Goal: Task Accomplishment & Management: Manage account settings

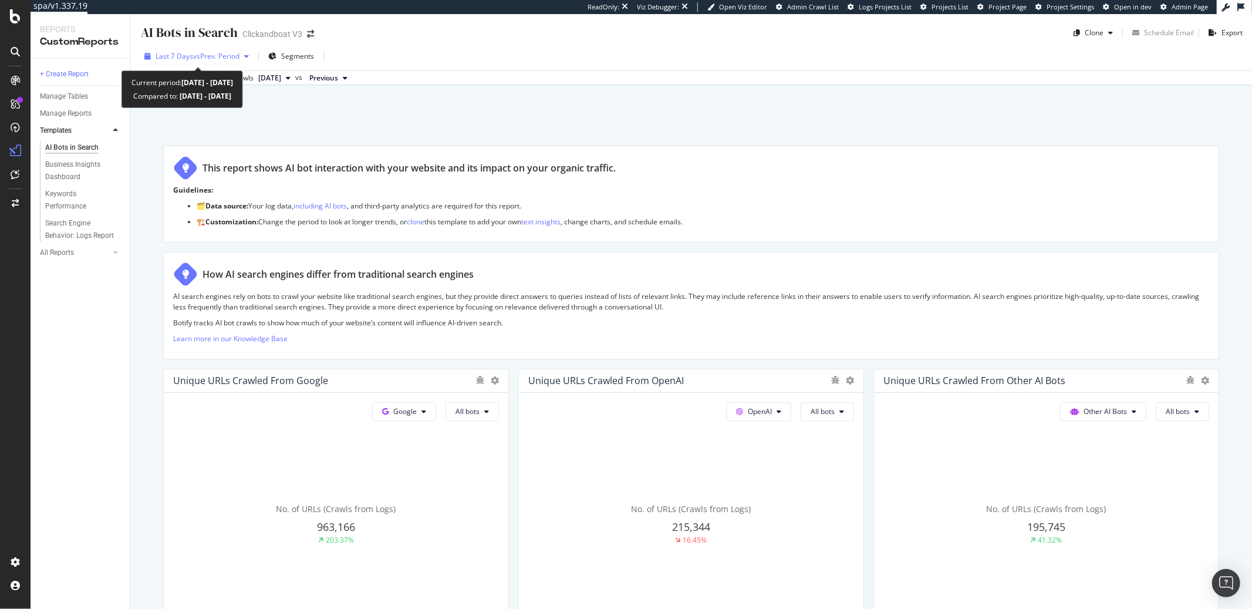
click at [226, 63] on div "Last 7 Days vs Prev. Period" at bounding box center [197, 57] width 114 height 18
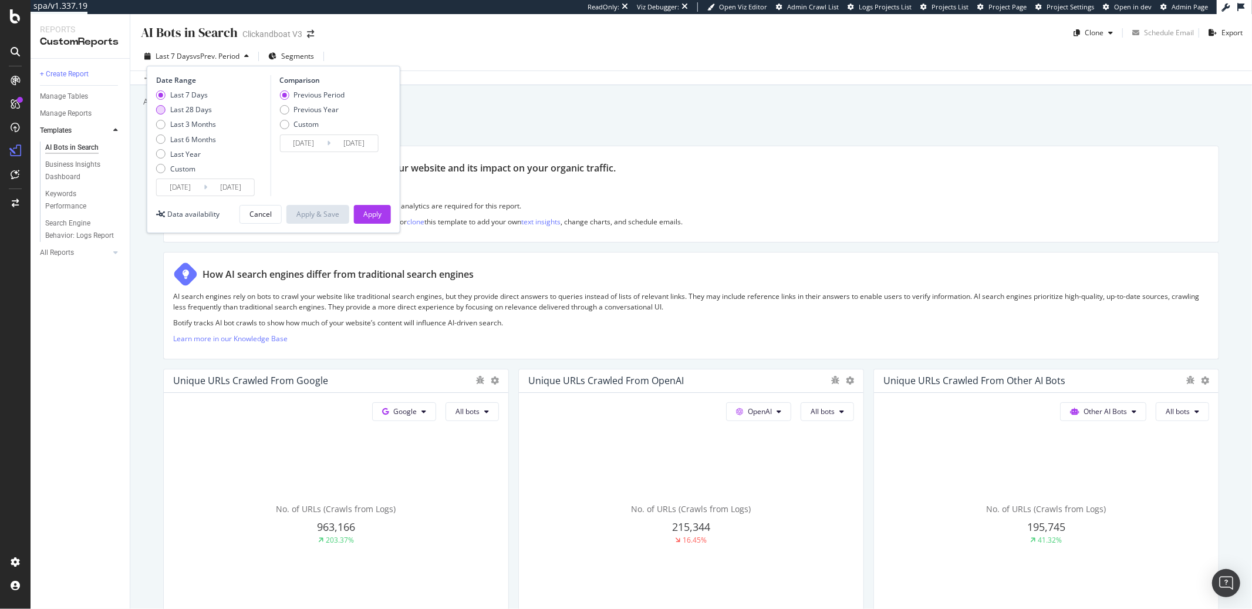
click at [168, 111] on div "Last 28 Days" at bounding box center [186, 109] width 60 height 10
type input "2025/08/12"
type input "2025/07/15"
type input "2025/08/11"
click at [370, 209] on div "Apply" at bounding box center [372, 214] width 18 height 10
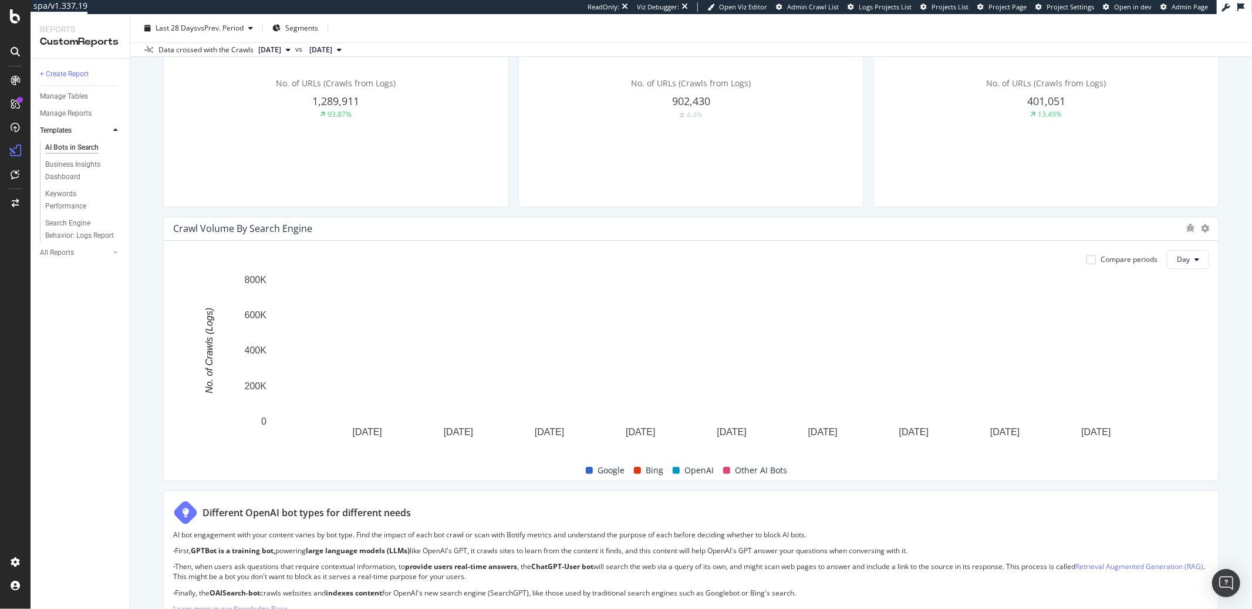
scroll to position [864, 0]
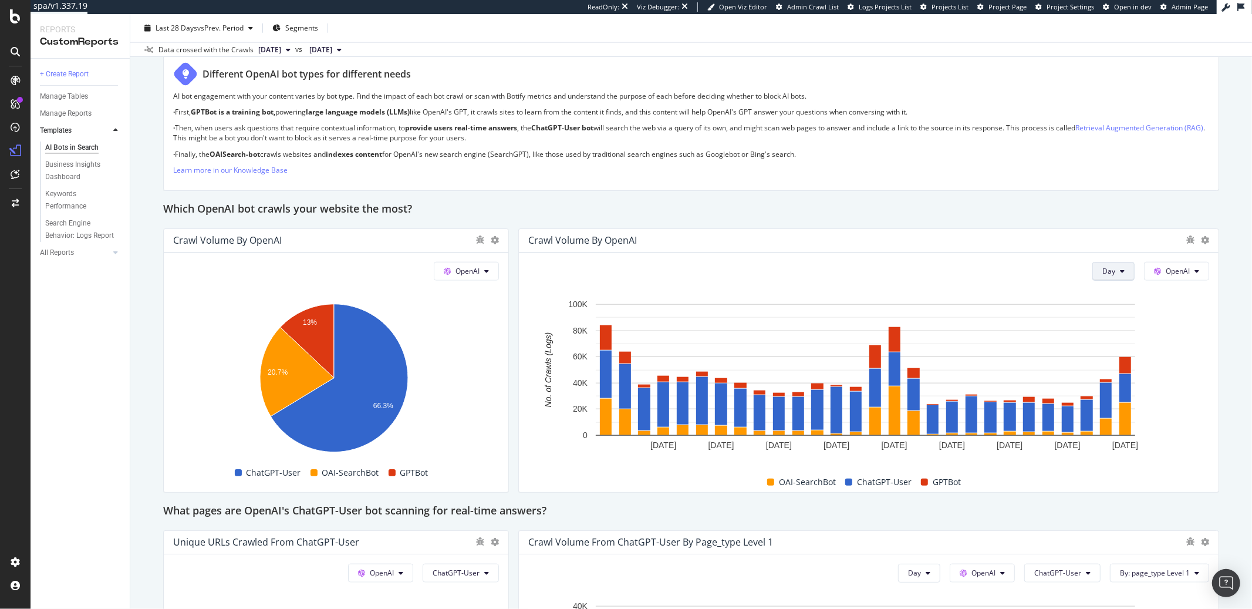
click at [938, 272] on span "Day" at bounding box center [1108, 271] width 13 height 10
drag, startPoint x: 1096, startPoint y: 334, endPoint x: 798, endPoint y: 182, distance: 334.9
click at [938, 335] on span "Month" at bounding box center [1103, 337] width 21 height 11
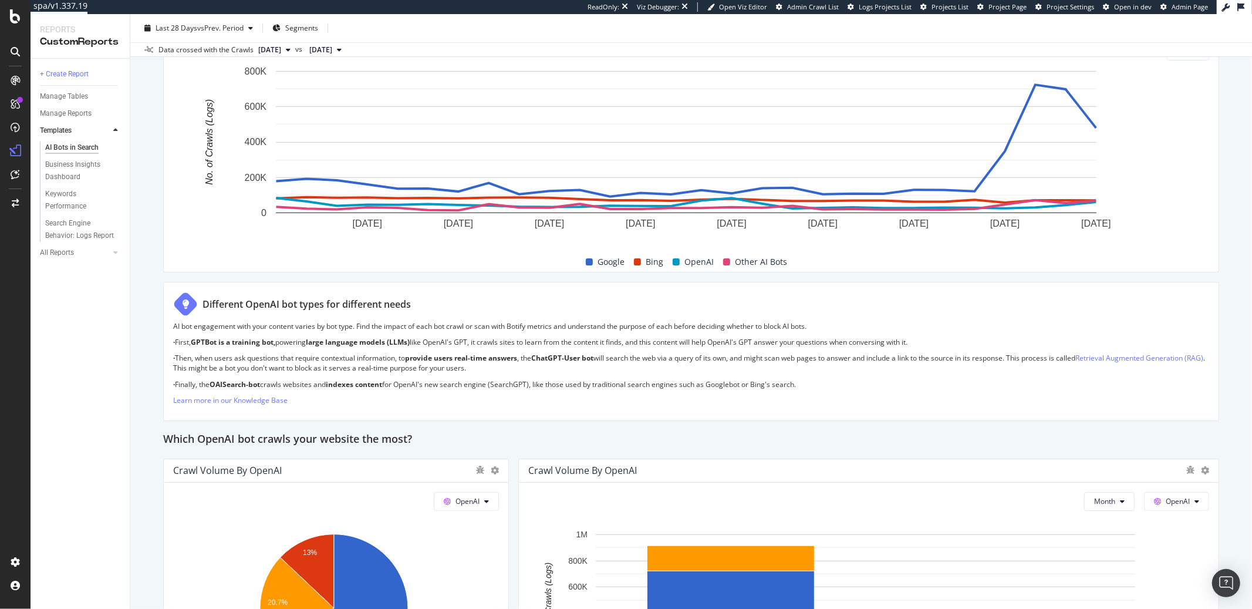
scroll to position [633, 0]
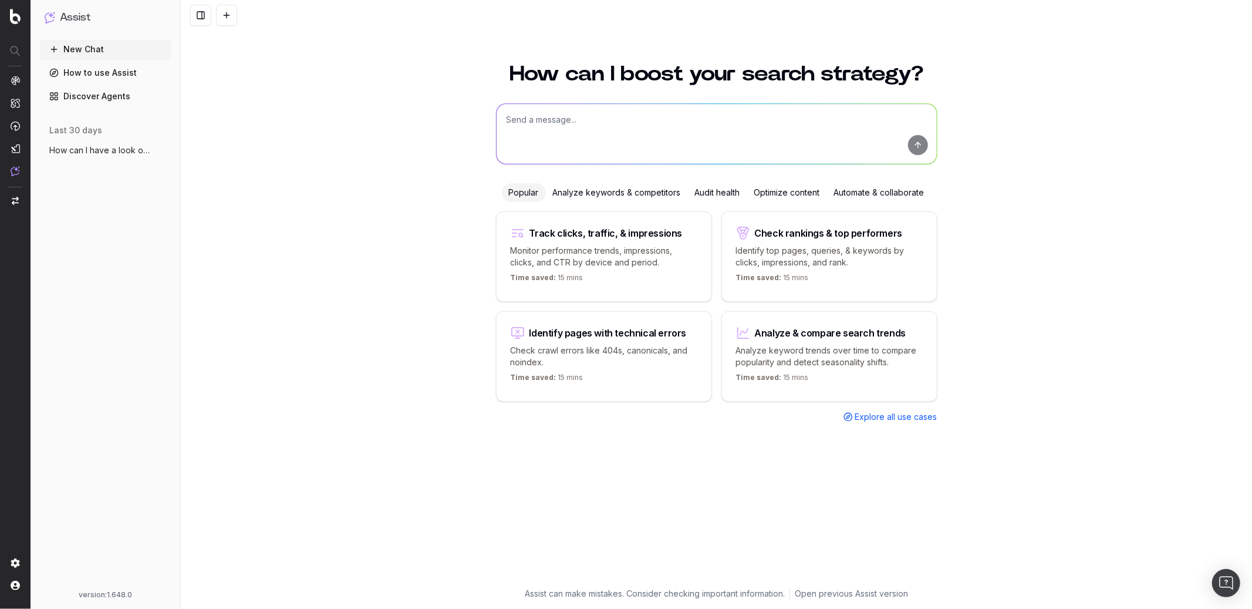
click at [564, 130] on textarea at bounding box center [716, 134] width 440 height 60
type textarea "If you want to make a summary of AI logs on a monthly basis, what view can I us…"
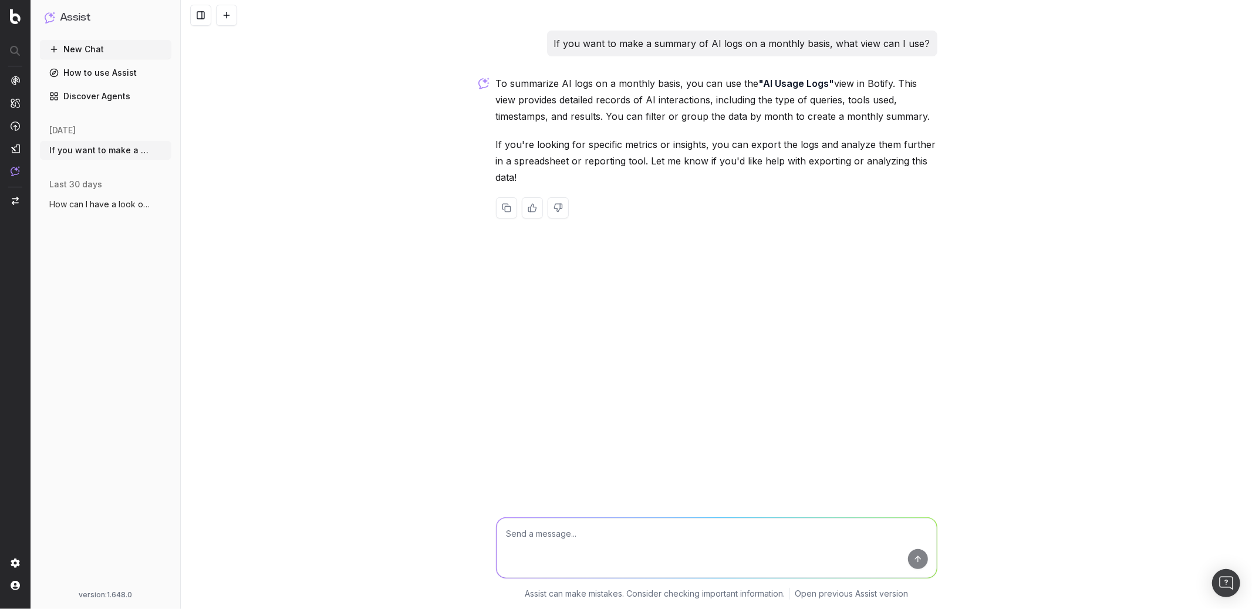
click at [512, 542] on textarea at bounding box center [716, 548] width 440 height 60
type textarea "Where is it?"
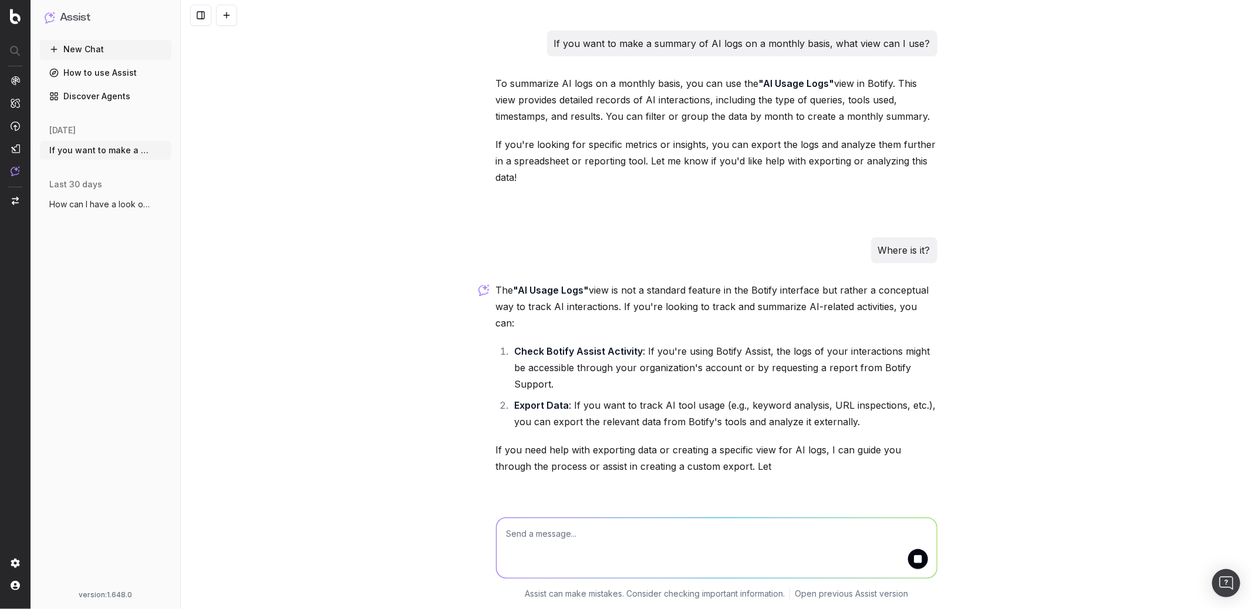
scroll to position [6, 0]
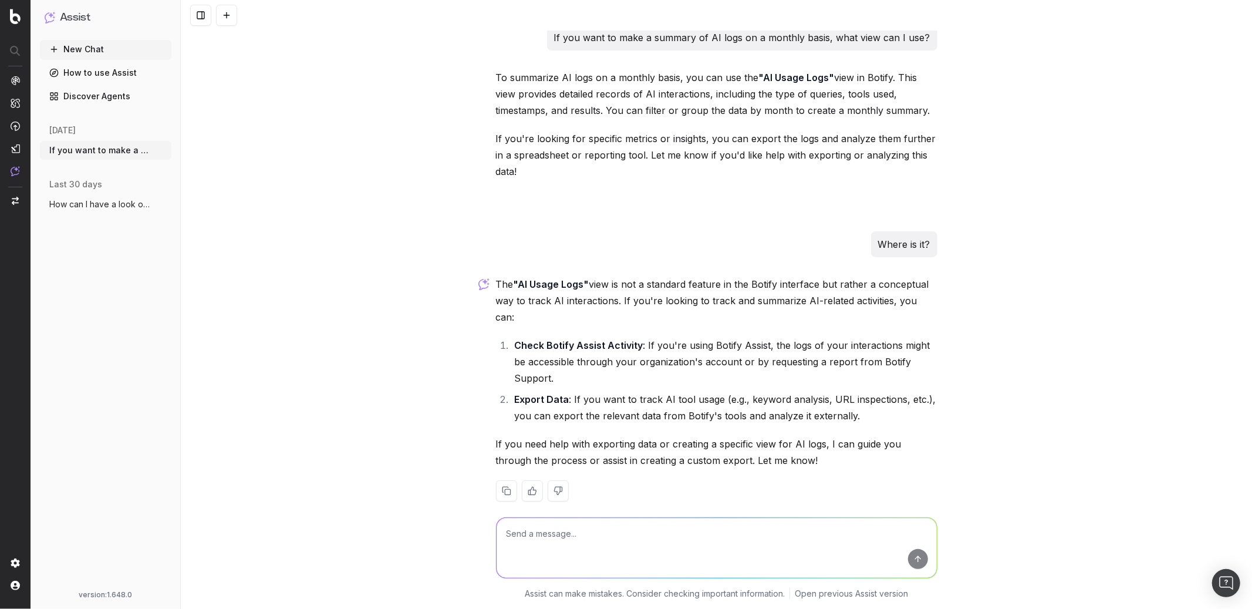
click at [504, 535] on textarea at bounding box center [716, 548] width 440 height 60
type textarea "Yes; but which view can provide me ai usage logs?"
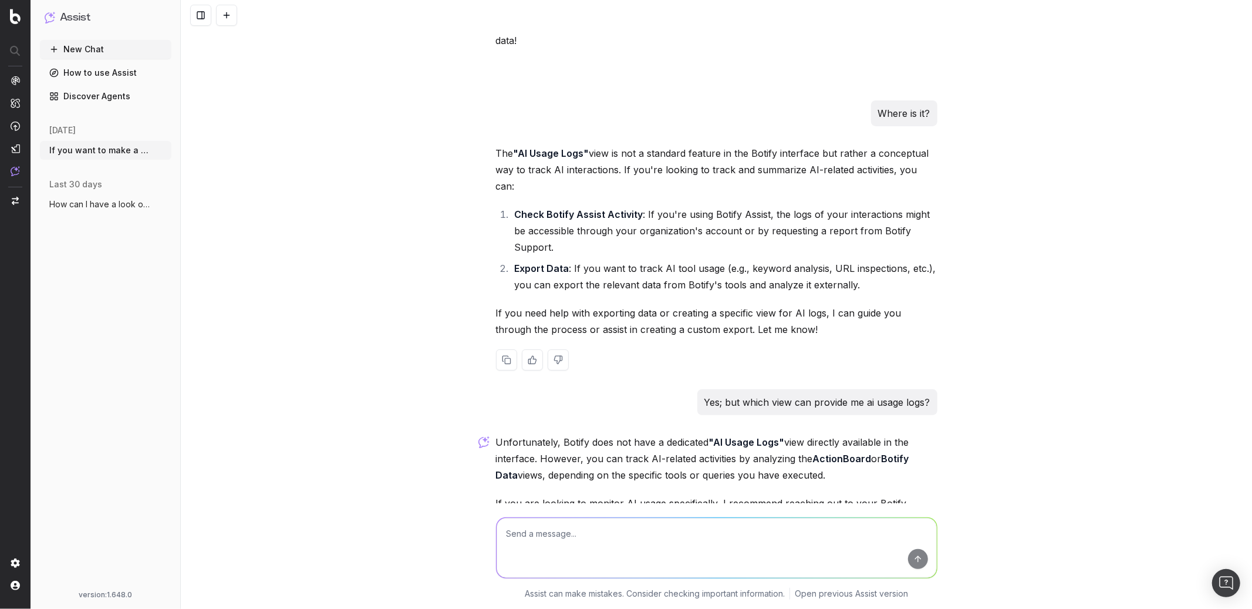
scroll to position [0, 0]
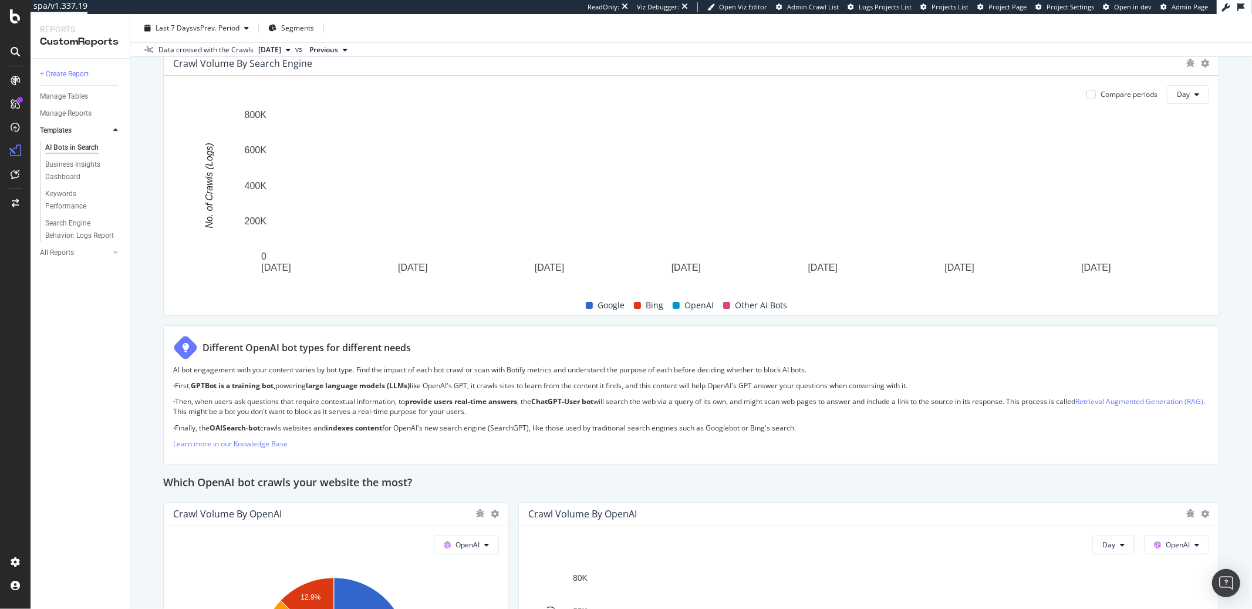
scroll to position [1022, 0]
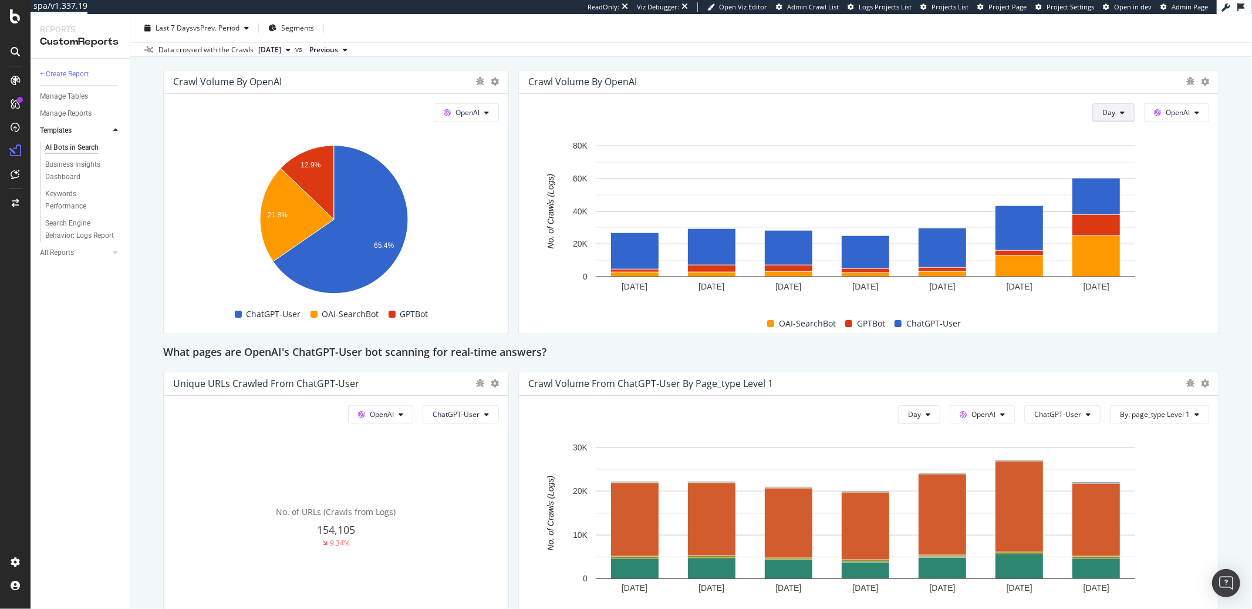
click at [938, 114] on button "Day" at bounding box center [1113, 112] width 42 height 19
click at [938, 165] on div "Week" at bounding box center [1104, 157] width 40 height 17
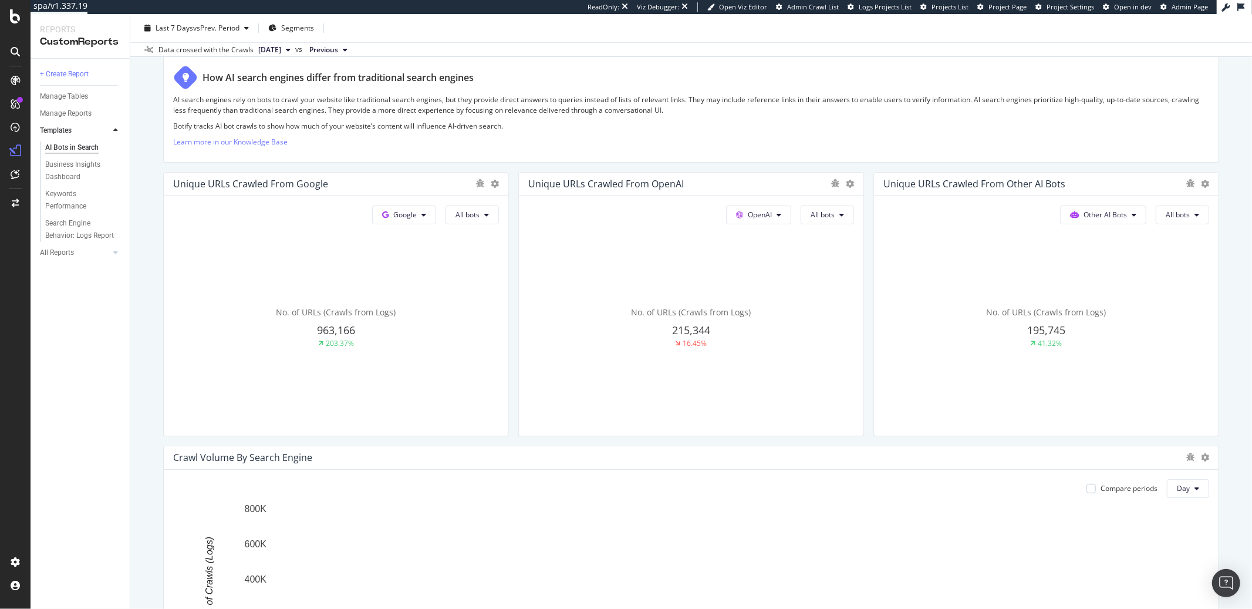
scroll to position [191, 0]
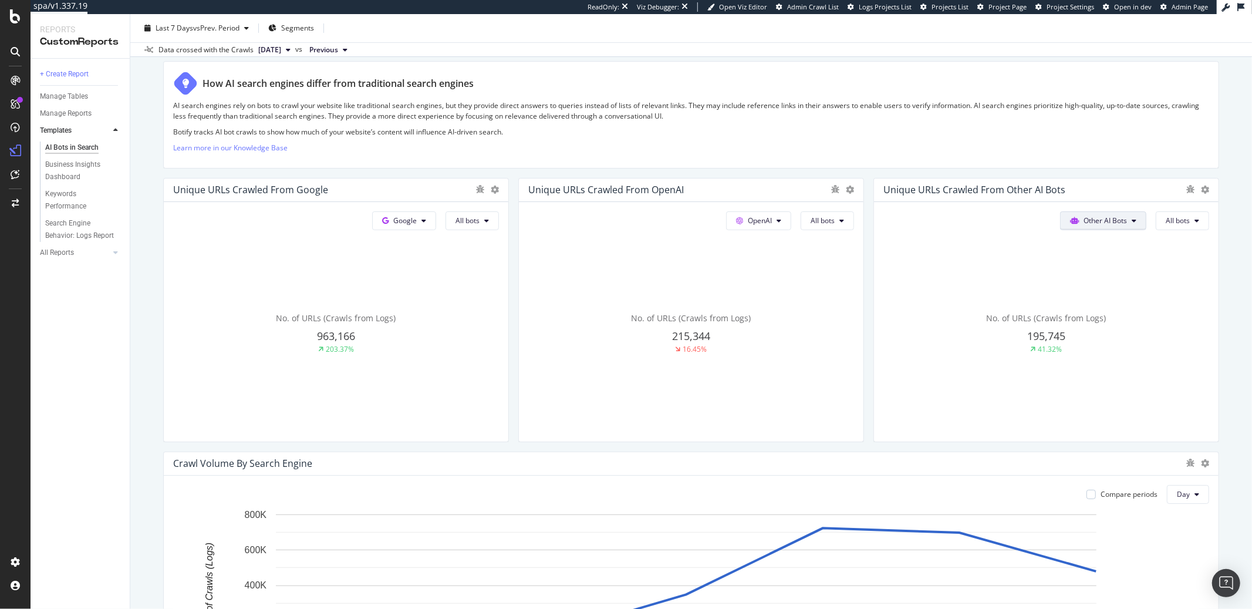
click at [938, 221] on icon at bounding box center [1133, 220] width 5 height 7
click at [938, 238] on div "Google" at bounding box center [1091, 243] width 83 height 17
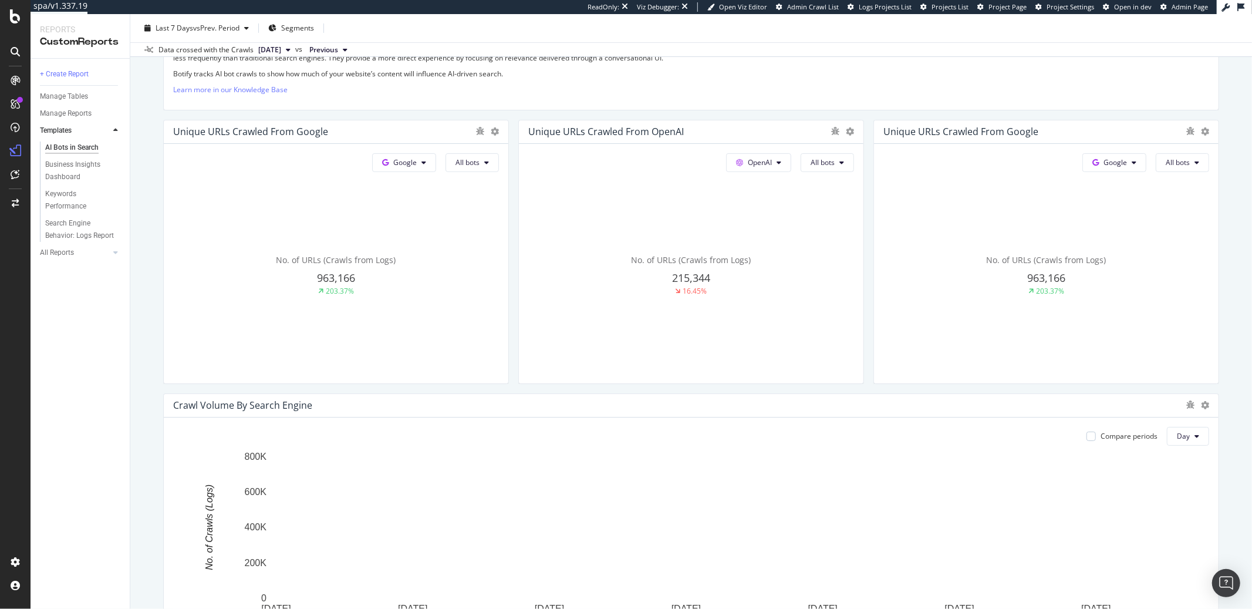
scroll to position [245, 0]
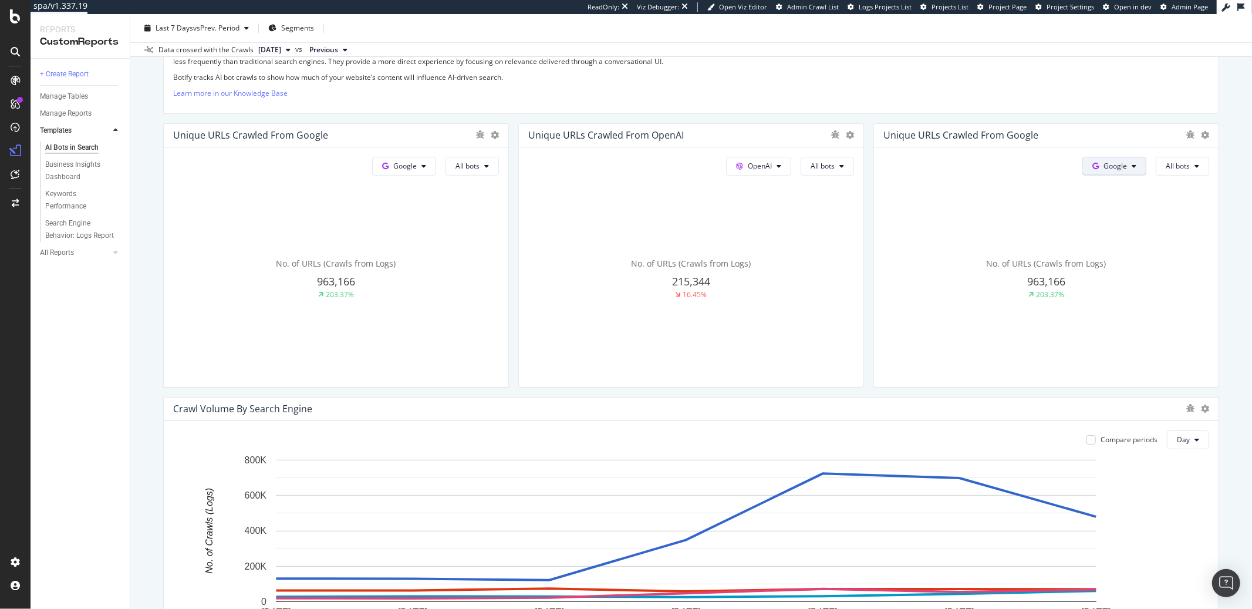
click at [938, 169] on span "Google" at bounding box center [1114, 166] width 23 height 10
click at [938, 252] on span "Other AI Bots" at bounding box center [1122, 254] width 43 height 11
click at [249, 28] on icon "button" at bounding box center [246, 28] width 5 height 7
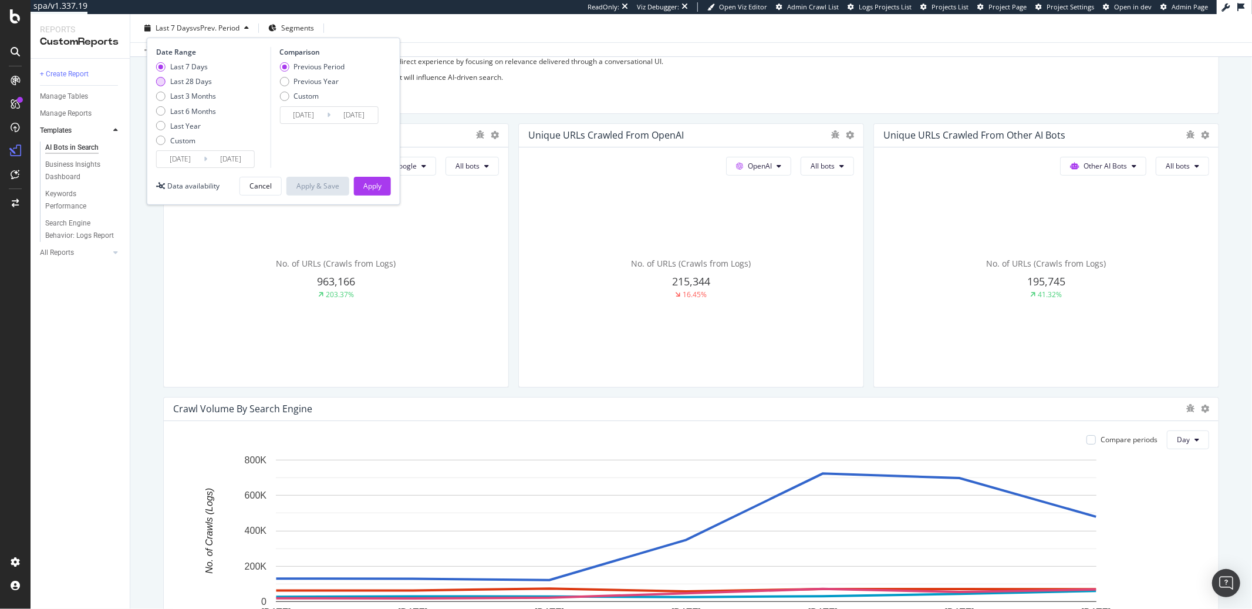
click at [203, 83] on div "Last 28 Days" at bounding box center [191, 81] width 42 height 10
type input "2025/08/12"
type input "2025/07/15"
type input "2025/08/11"
click at [361, 190] on button "Apply" at bounding box center [372, 186] width 37 height 19
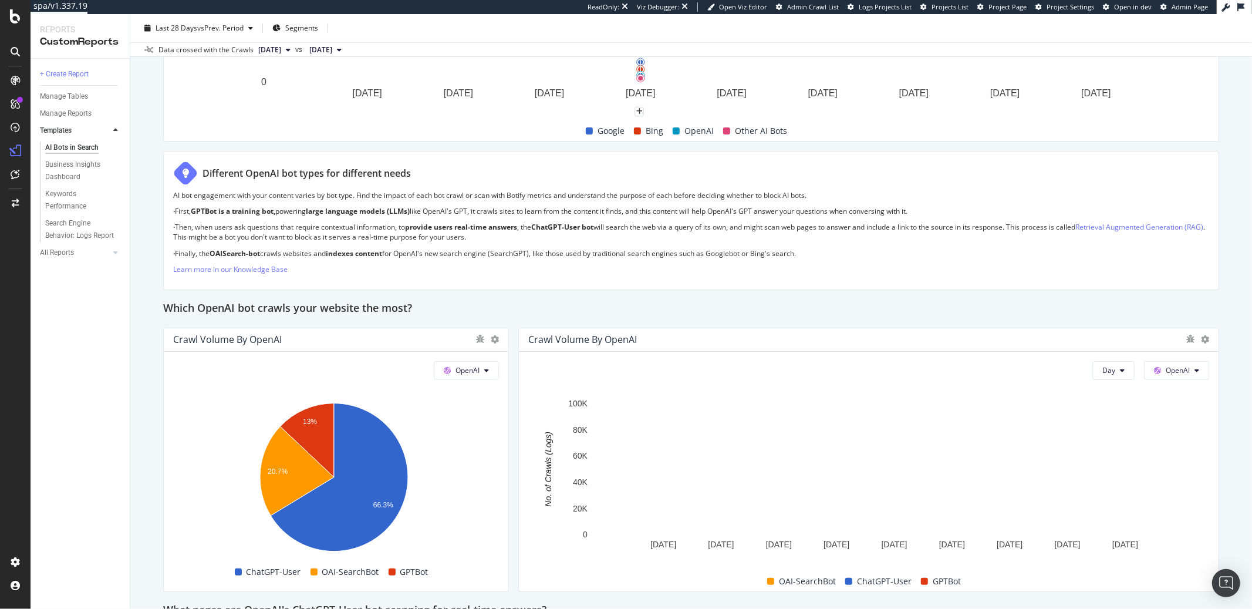
scroll to position [766, 0]
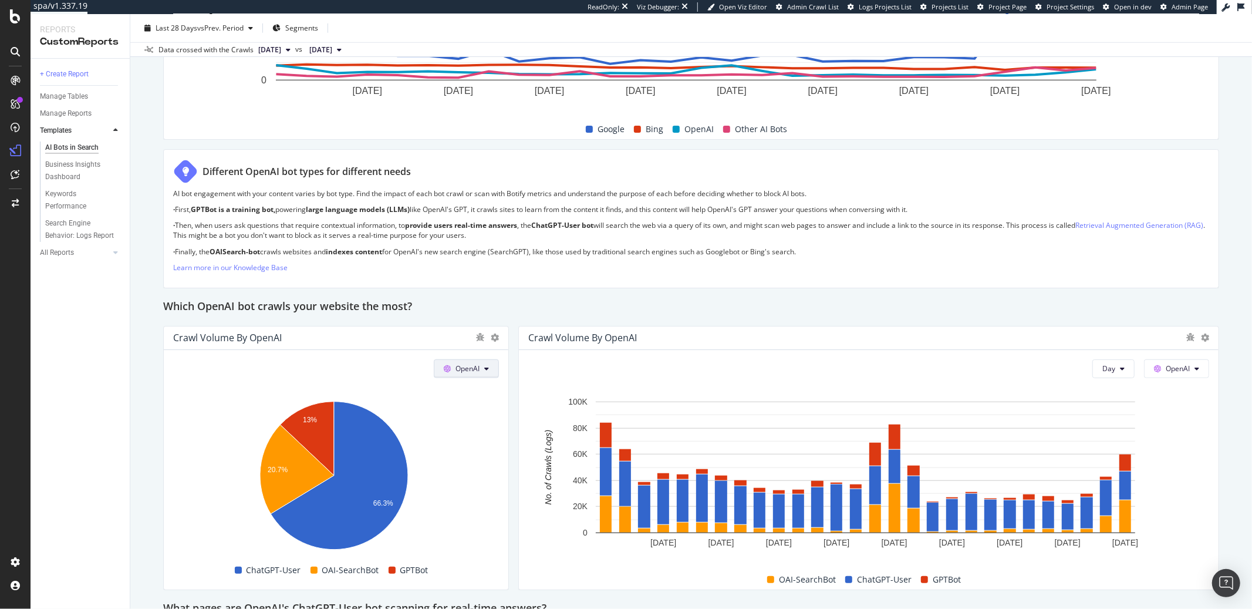
click at [470, 370] on span "OpenAI" at bounding box center [467, 368] width 24 height 10
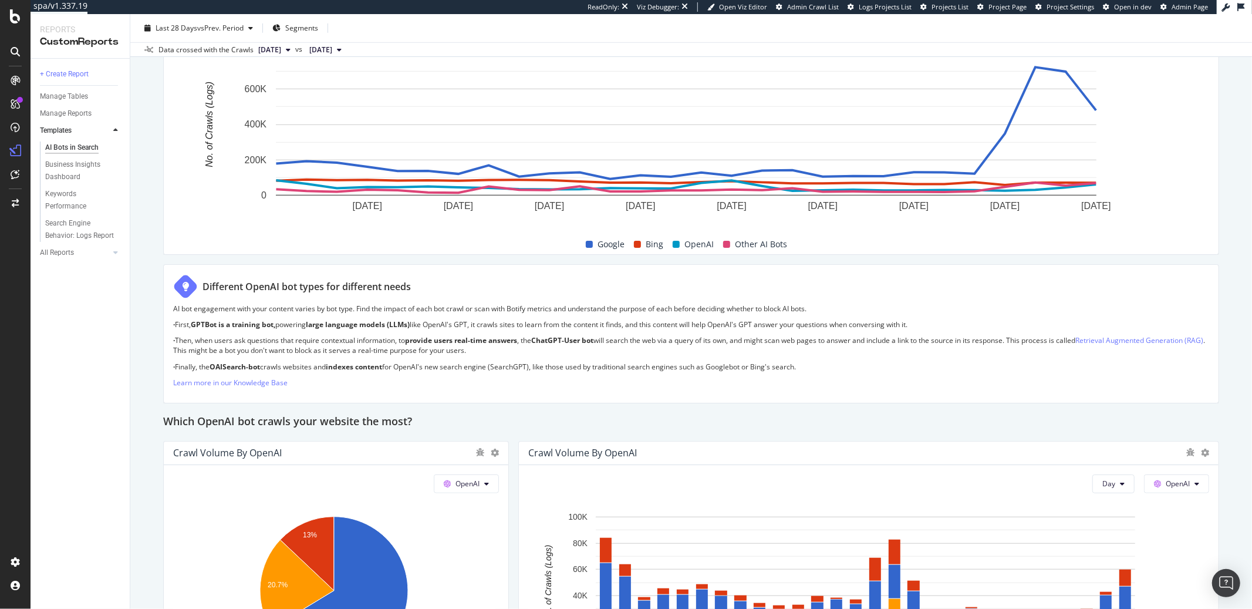
scroll to position [808, 0]
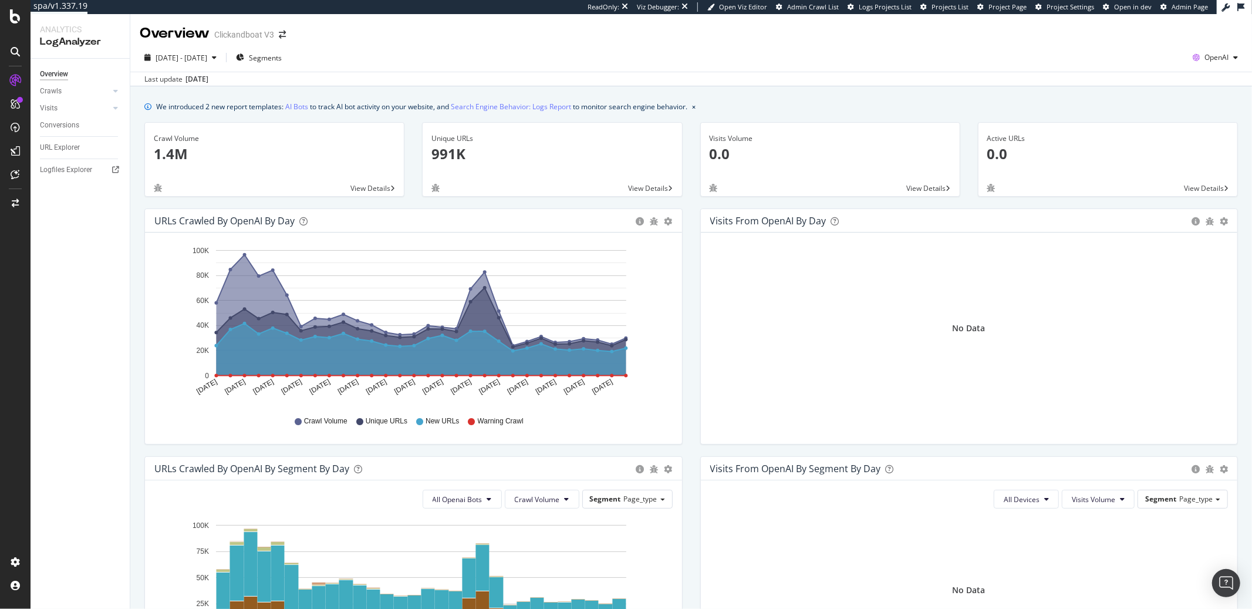
click at [662, 186] on span "View Details" at bounding box center [648, 188] width 40 height 10
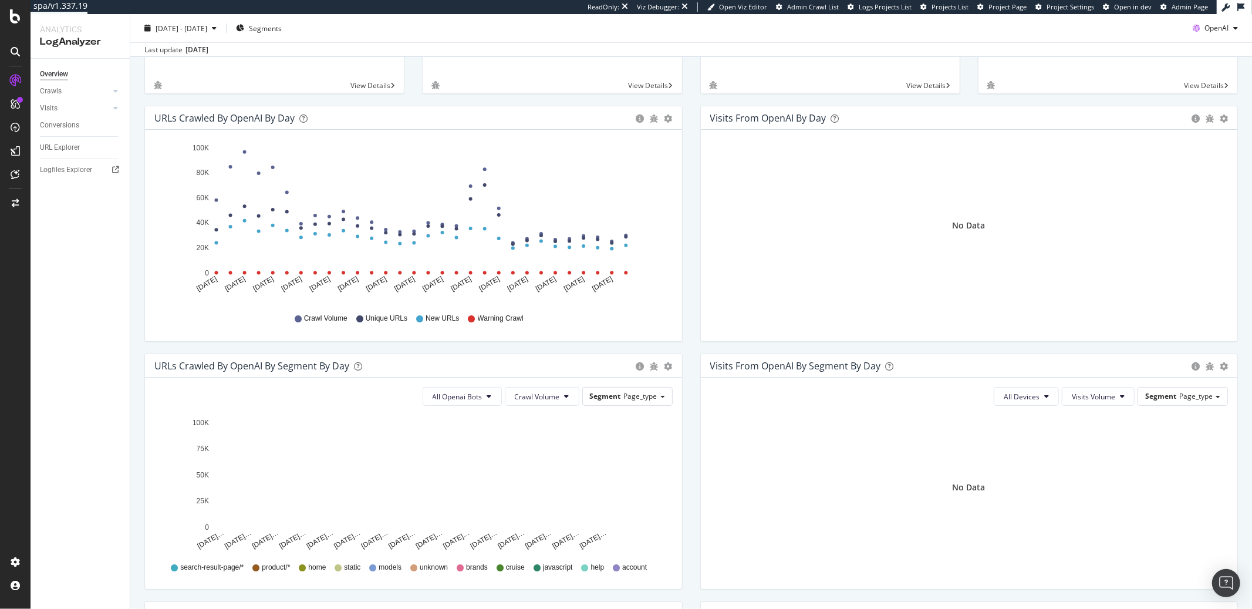
scroll to position [127, 0]
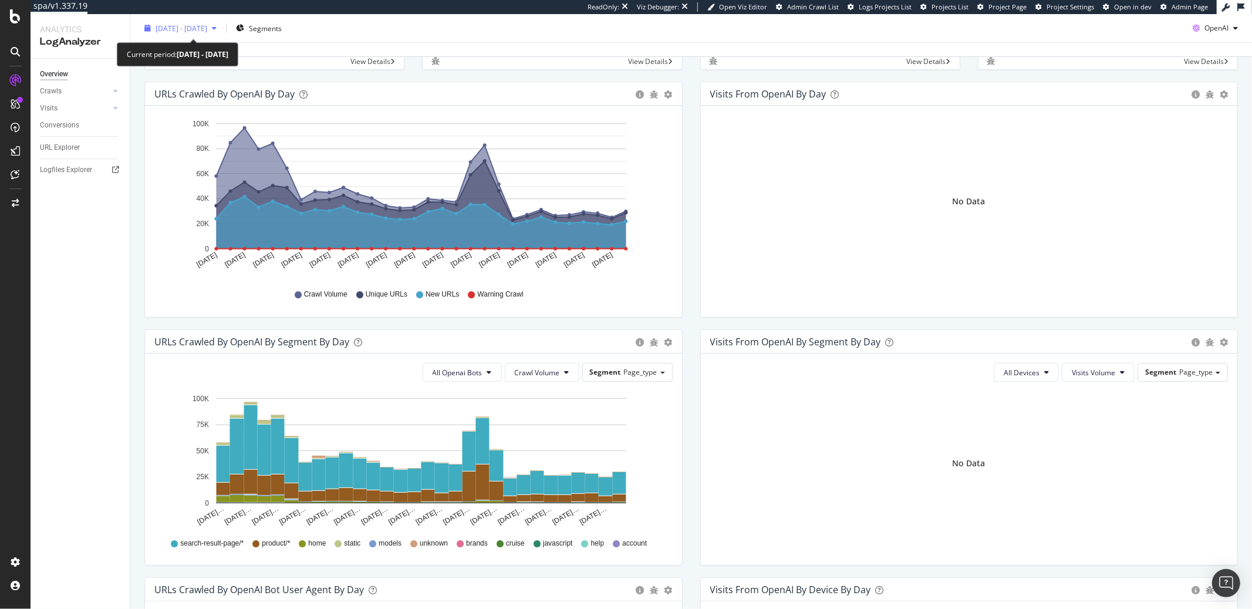
click at [207, 29] on span "2025 Aug. 8th - Sep. 6th" at bounding box center [181, 28] width 52 height 10
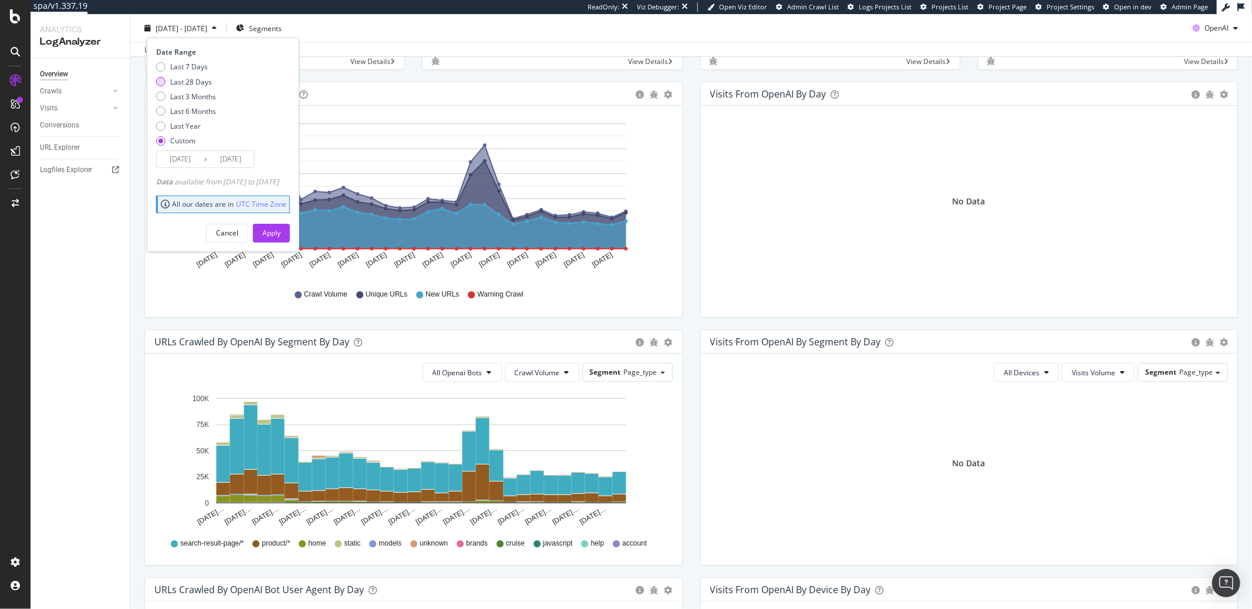
click at [160, 82] on div "Last 28 Days" at bounding box center [160, 81] width 9 height 9
type input "2025/08/12"
type input "2025/09/08"
click at [276, 233] on button "Apply" at bounding box center [271, 232] width 37 height 19
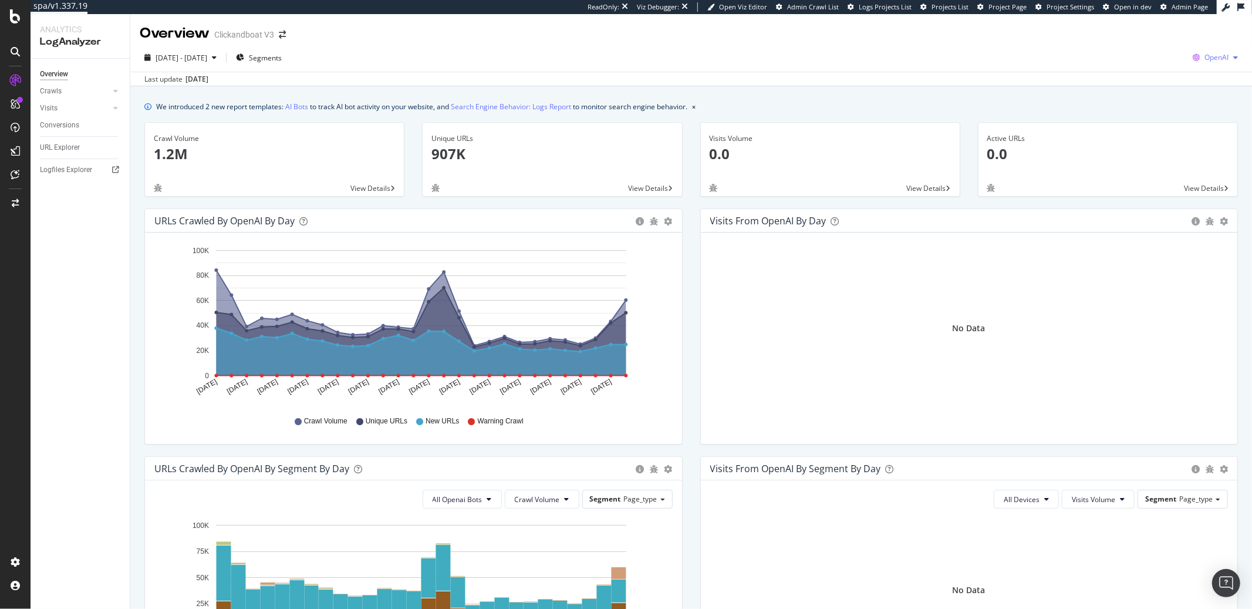
click at [938, 60] on span "OpenAI" at bounding box center [1216, 57] width 24 height 10
click at [938, 30] on div "Google" at bounding box center [1136, 24] width 81 height 17
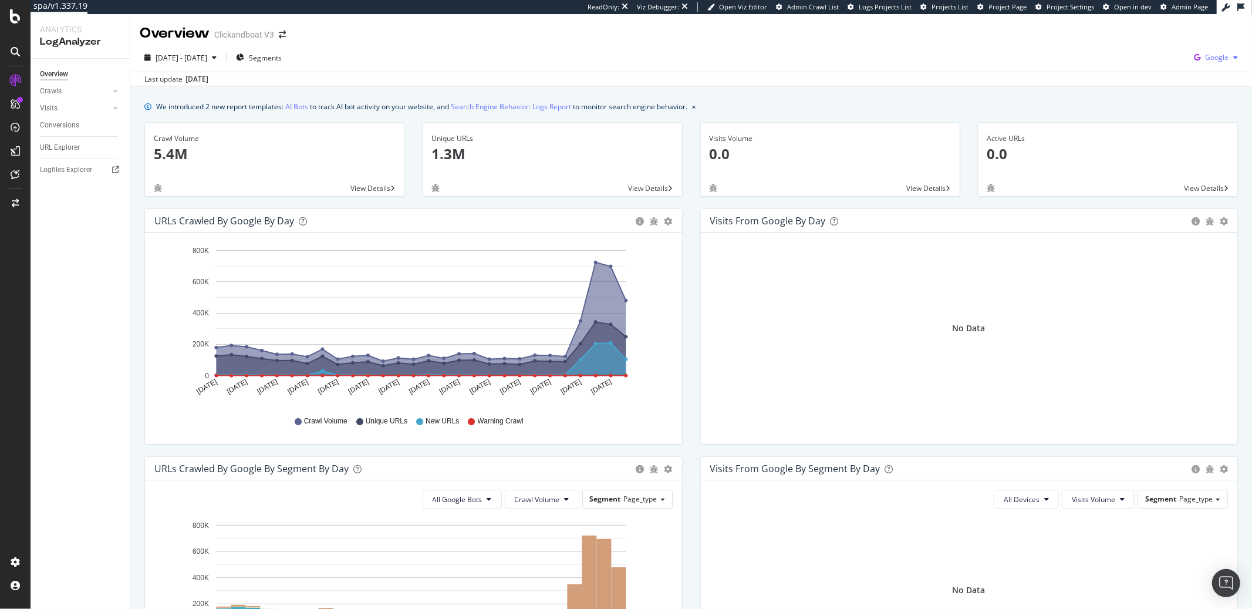
click at [938, 60] on icon "button" at bounding box center [1235, 57] width 5 height 7
click at [217, 59] on icon "button" at bounding box center [214, 57] width 5 height 7
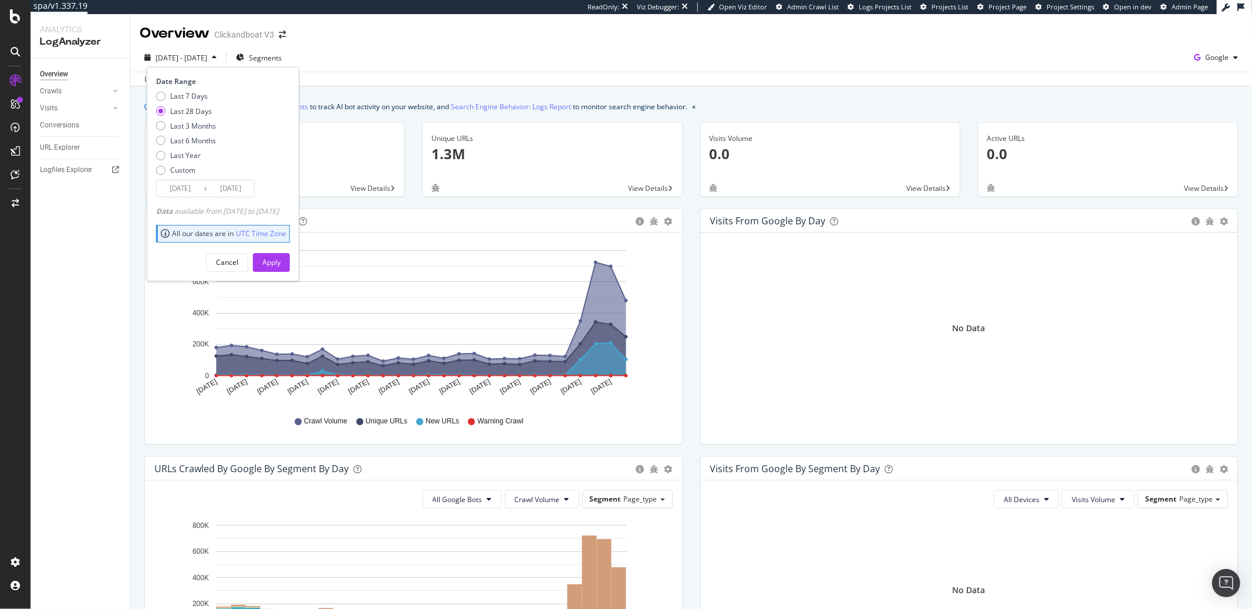
click at [217, 59] on icon "button" at bounding box center [214, 57] width 5 height 7
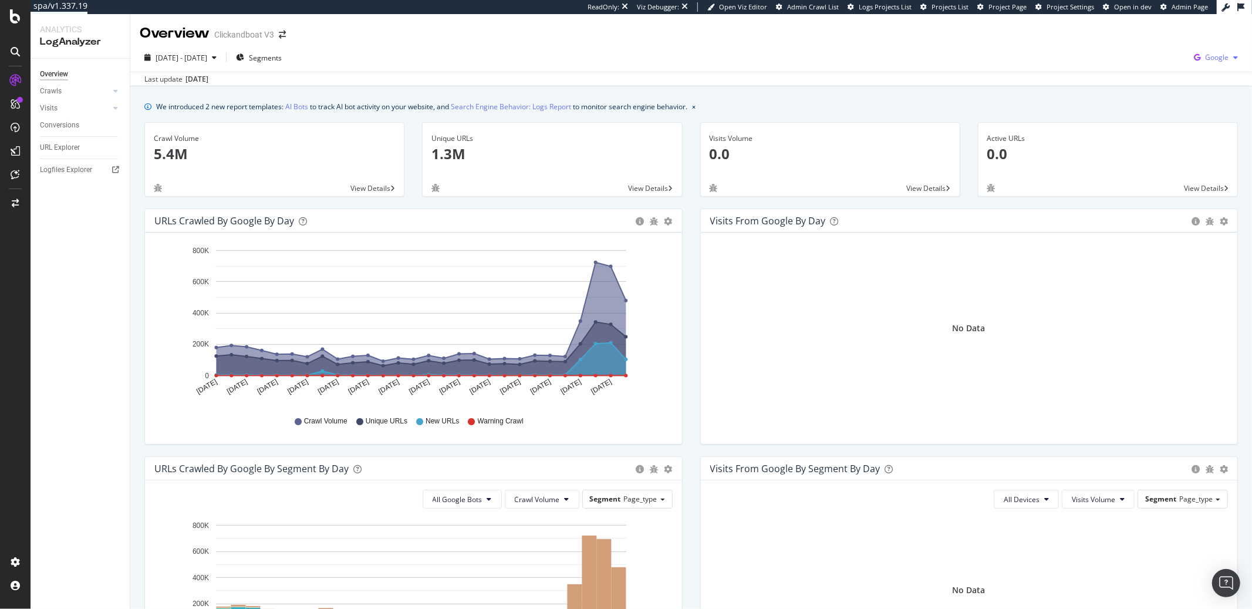
click at [938, 56] on icon "button" at bounding box center [1197, 57] width 16 height 16
click at [938, 68] on span "OpenAI" at bounding box center [1148, 68] width 43 height 11
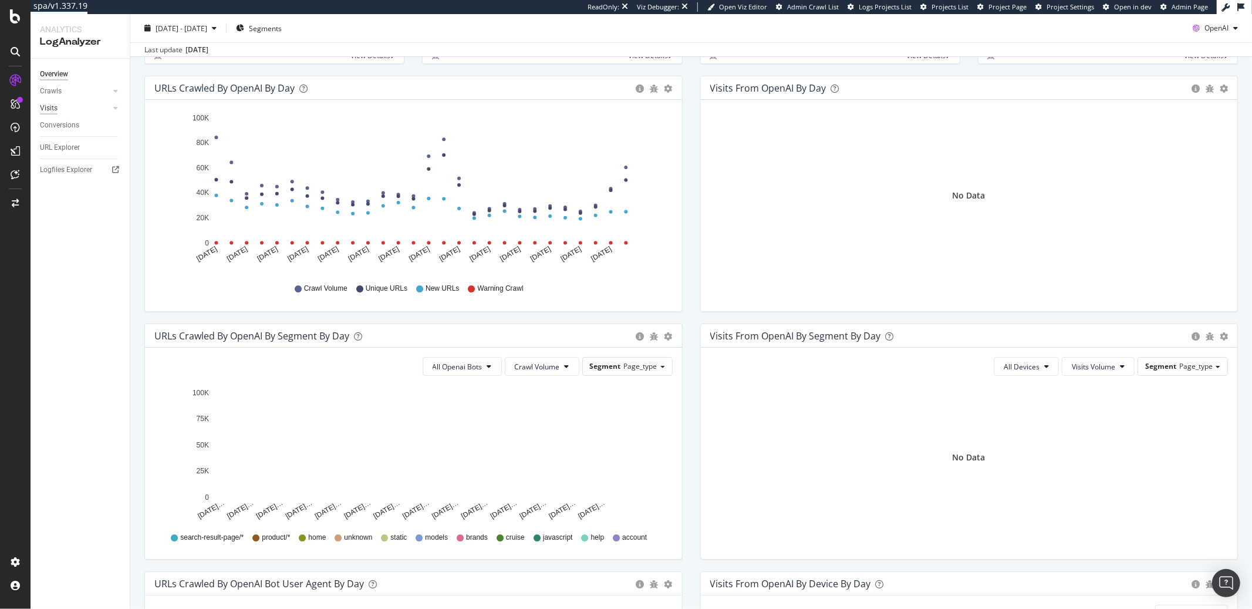
scroll to position [132, 0]
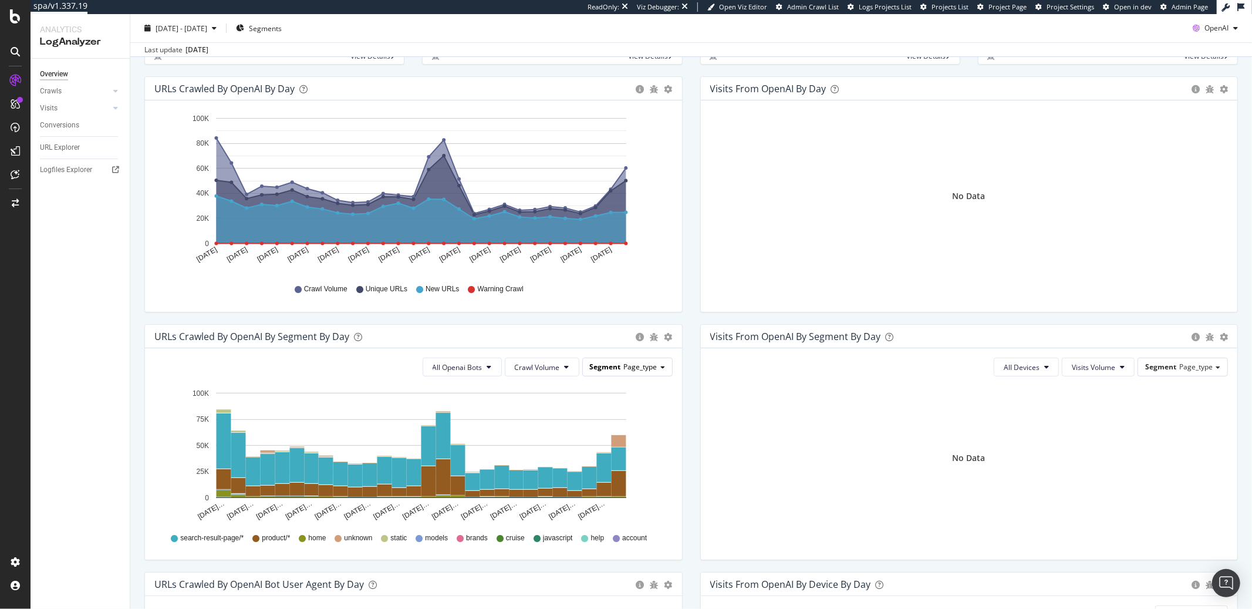
click at [605, 369] on span "Segment" at bounding box center [605, 366] width 31 height 10
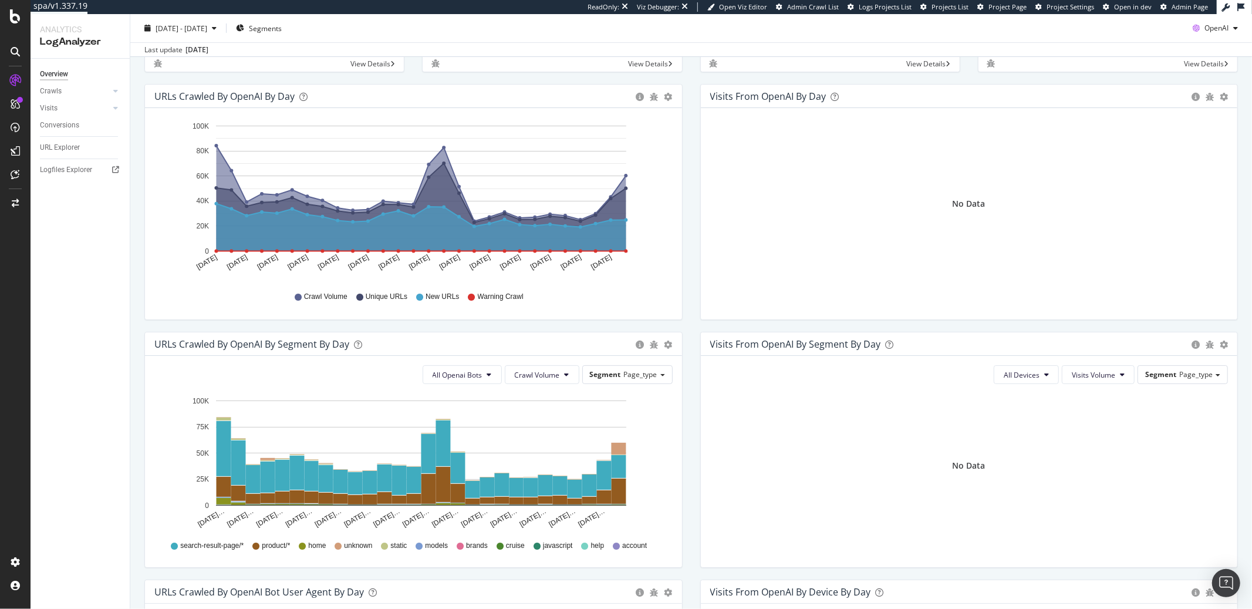
scroll to position [0, 0]
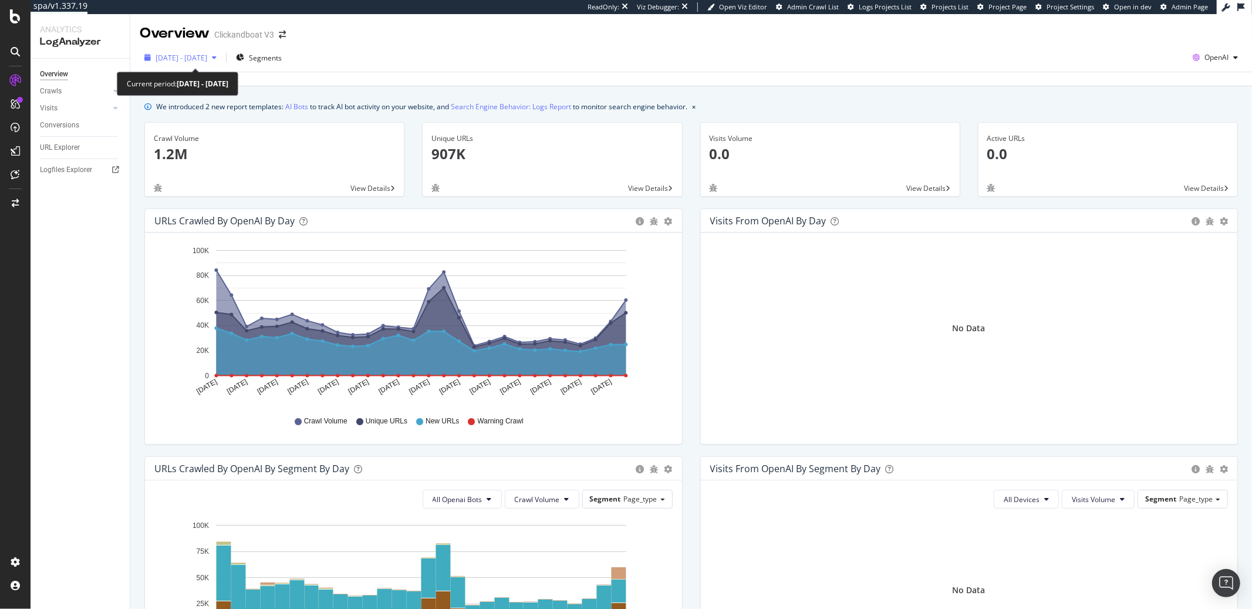
click at [221, 57] on div "button" at bounding box center [214, 57] width 14 height 7
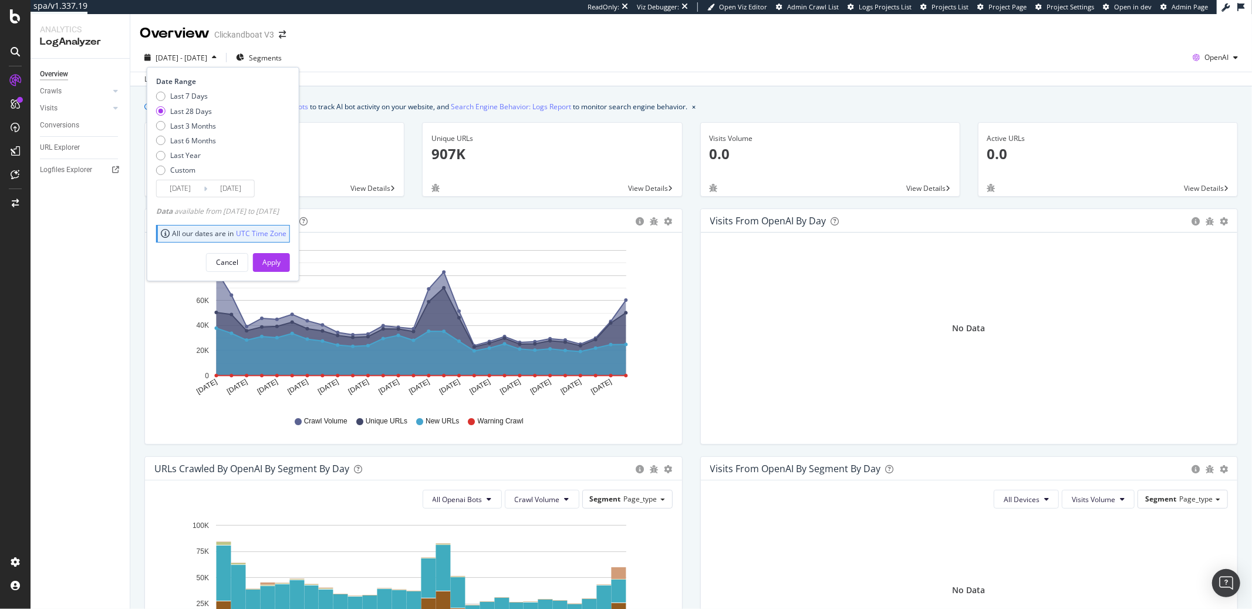
click at [197, 111] on div "Last 28 Days" at bounding box center [191, 111] width 42 height 10
click at [290, 266] on button "Apply" at bounding box center [271, 262] width 37 height 19
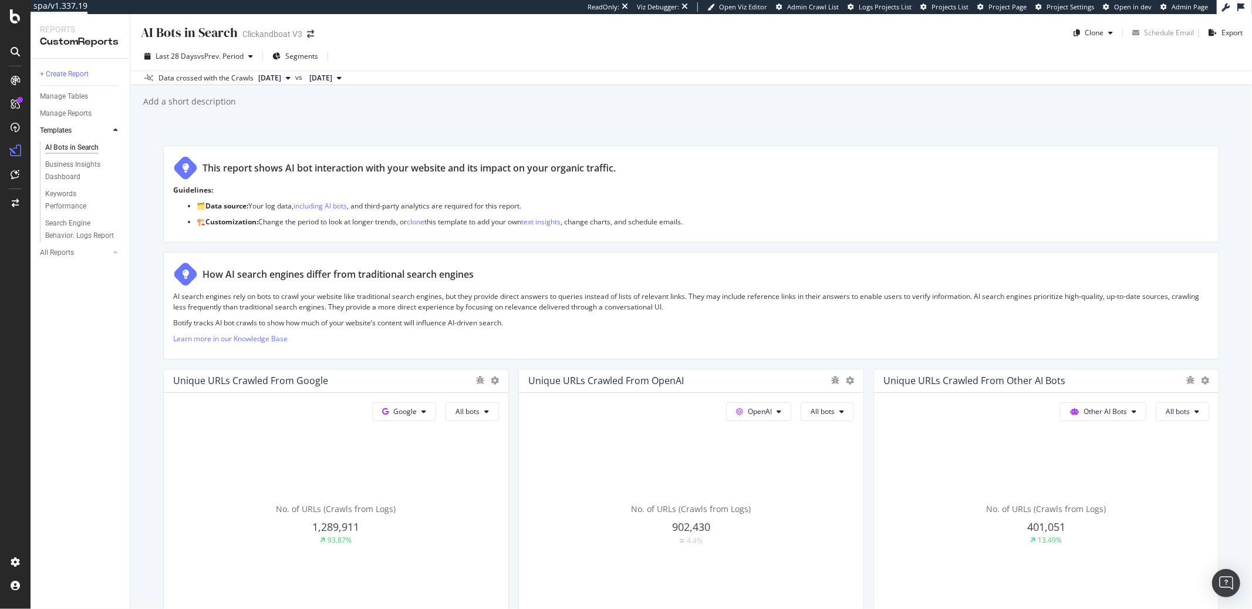
scroll to position [633, 0]
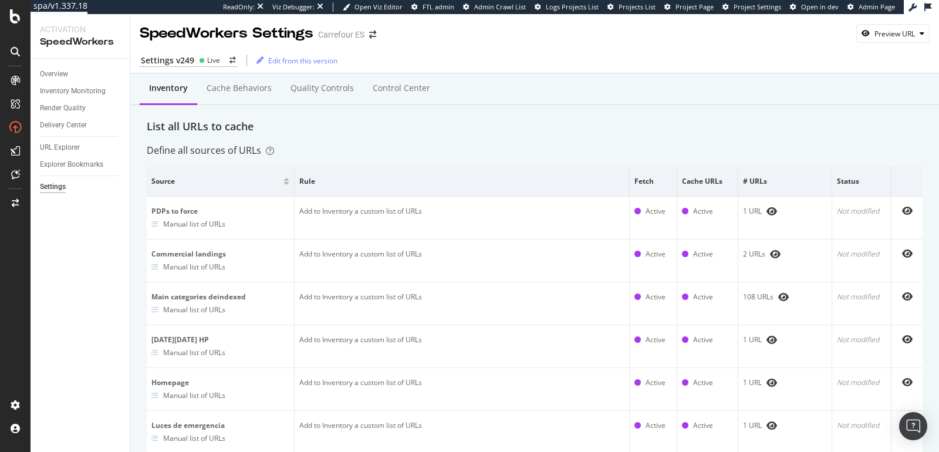
scroll to position [1354, 0]
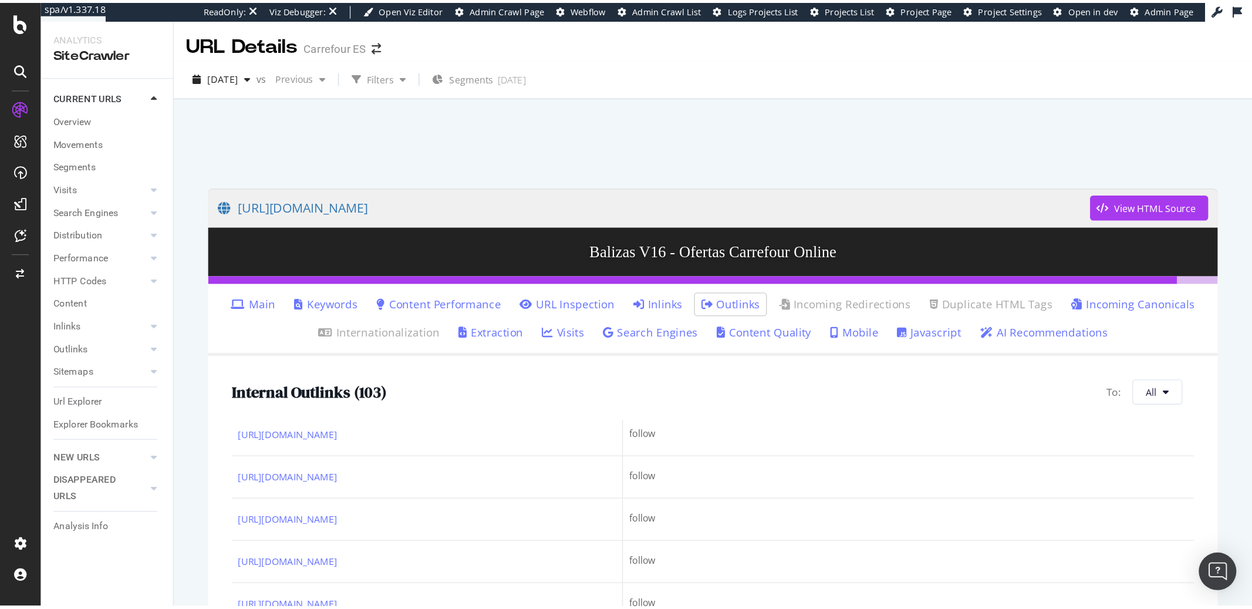
scroll to position [1714, 0]
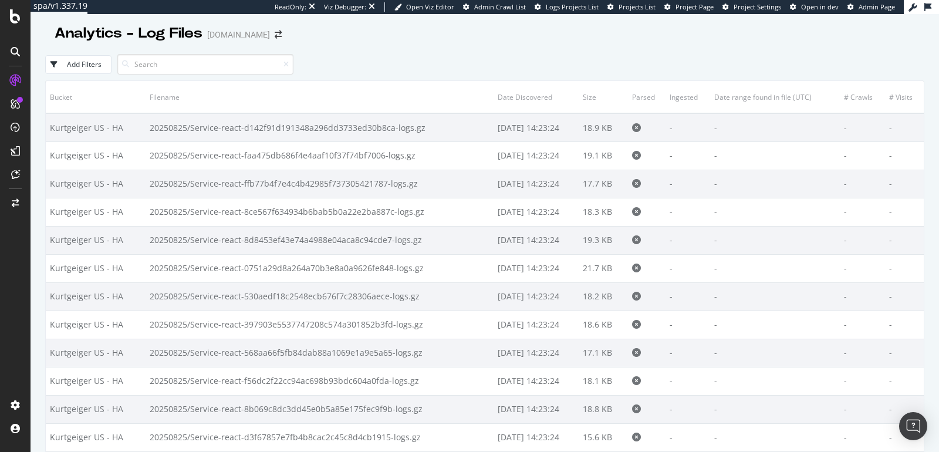
scroll to position [851, 0]
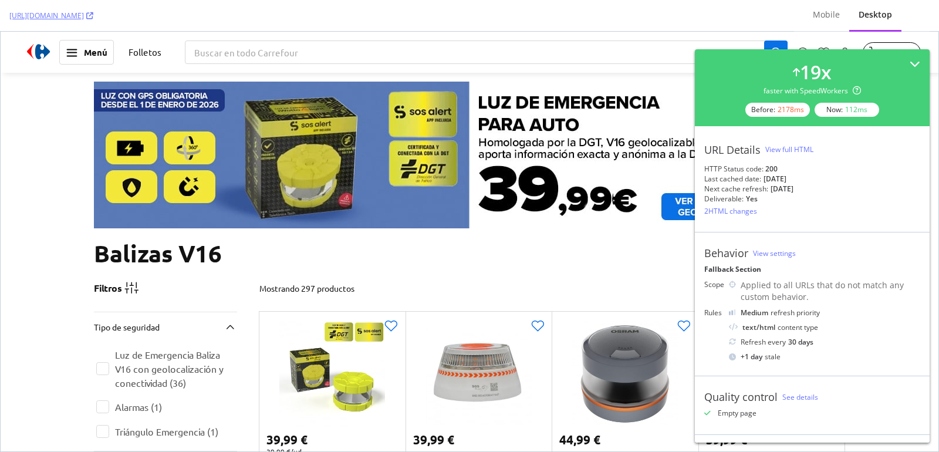
scroll to position [659, 0]
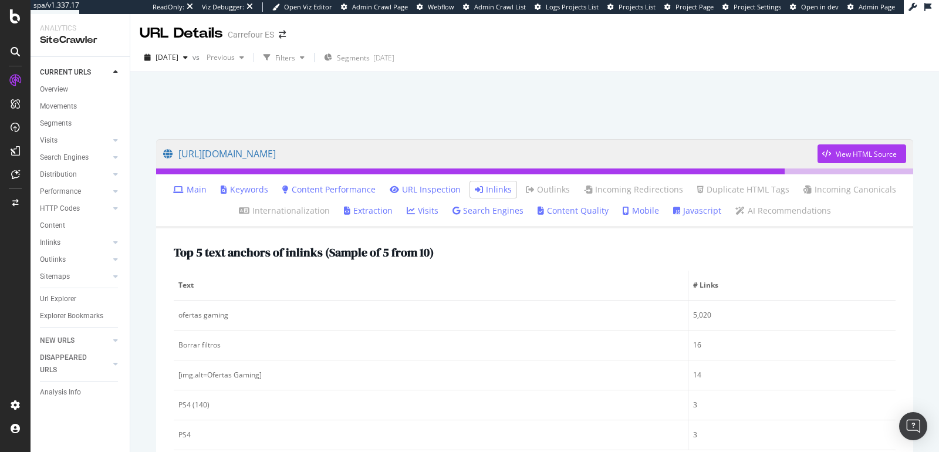
scroll to position [329, 0]
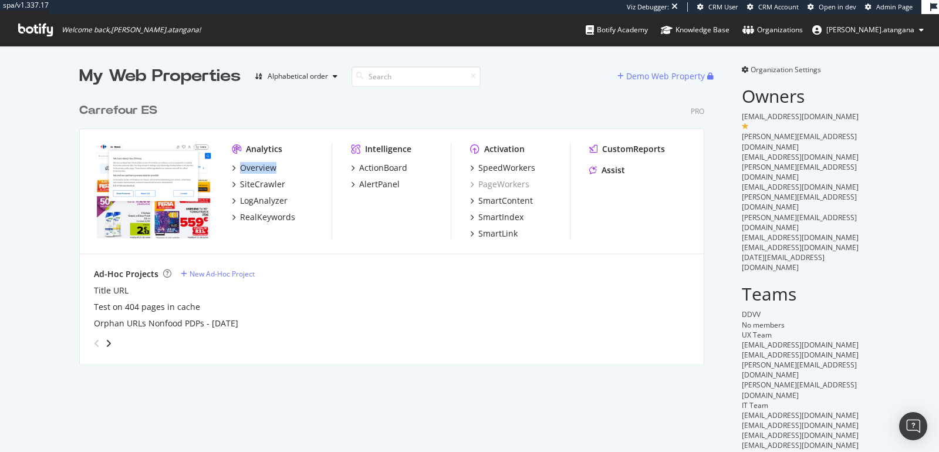
scroll to position [442, 919]
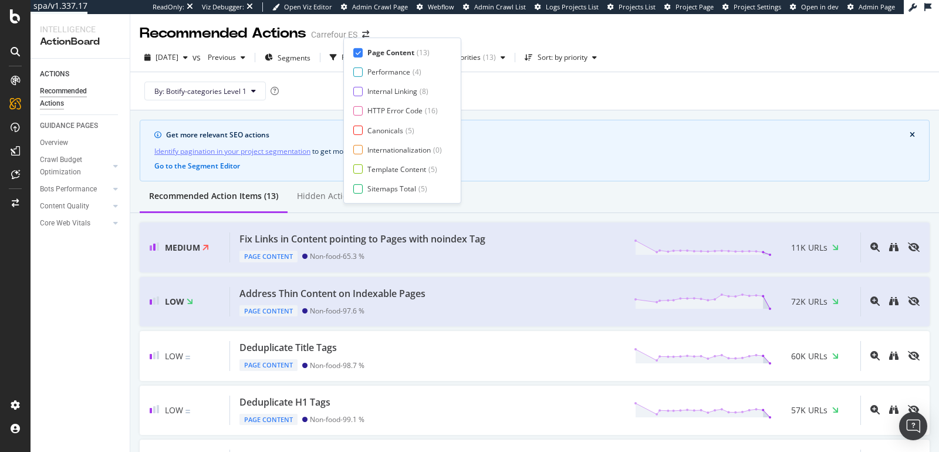
scroll to position [511, 0]
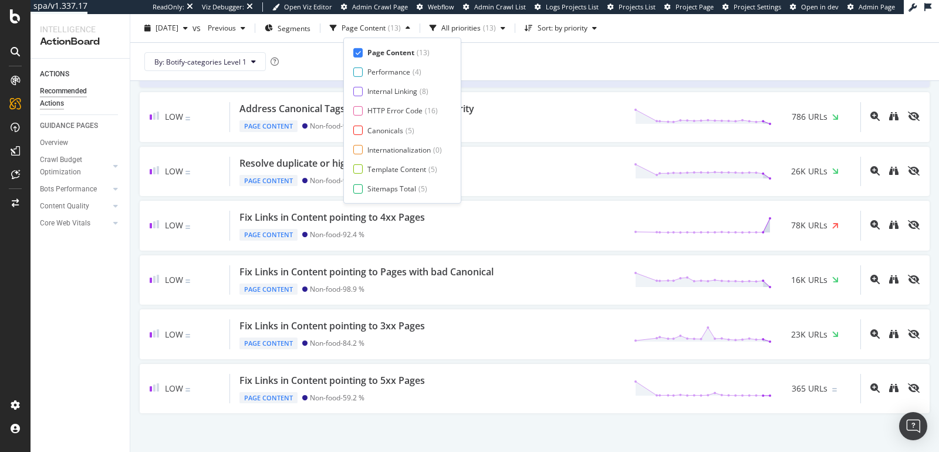
click at [688, 60] on div "By: Botify-categories Level 1" at bounding box center [535, 62] width 790 height 38
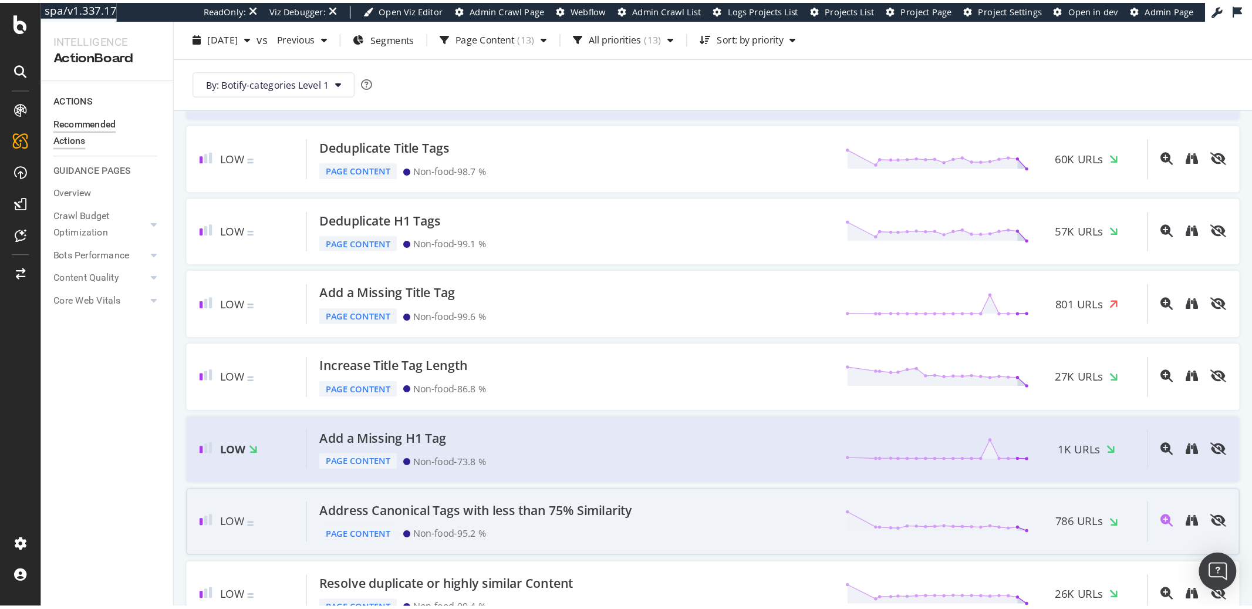
scroll to position [0, 0]
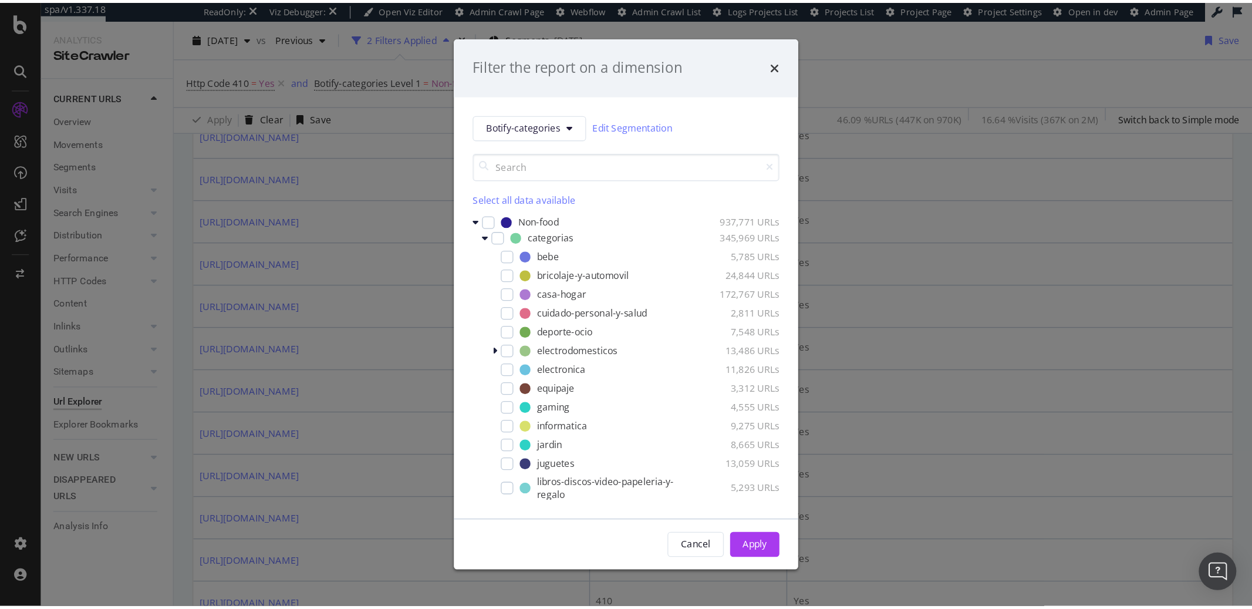
scroll to position [421, 0]
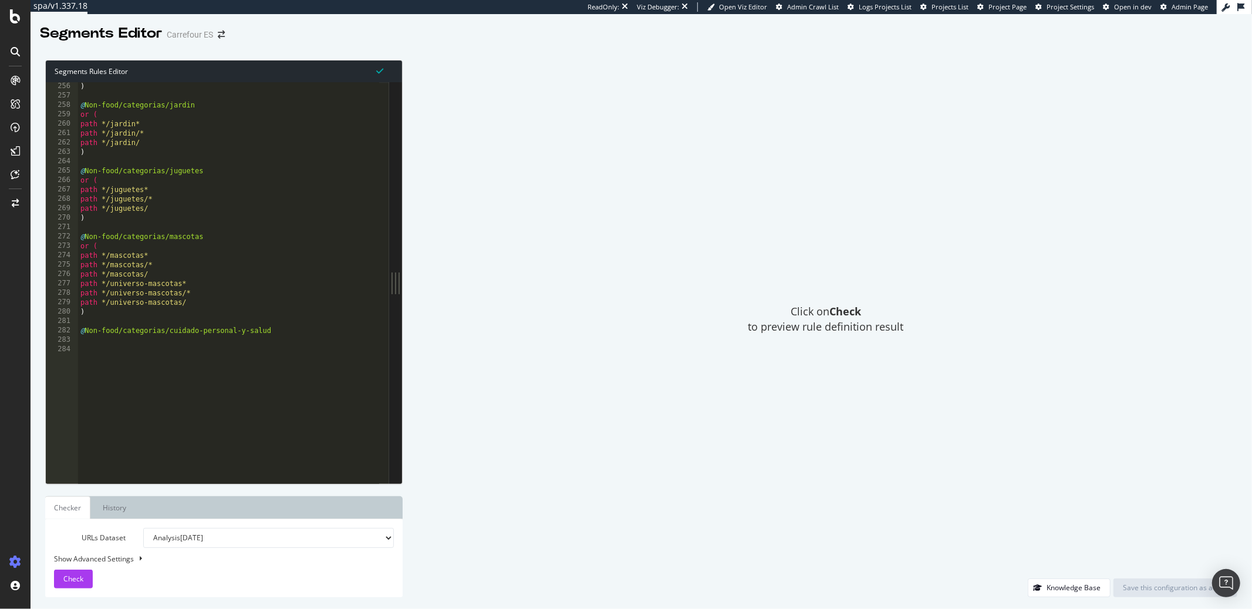
scroll to position [2395, 0]
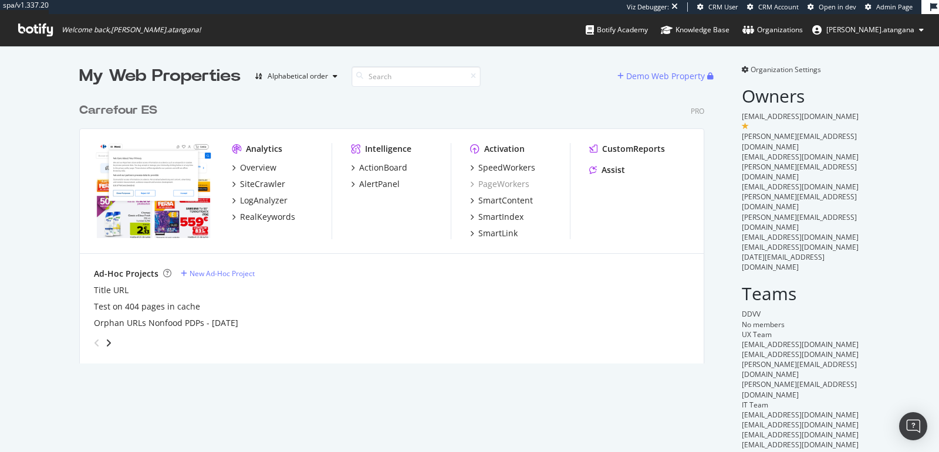
scroll to position [266, 624]
click at [483, 172] on div "SpeedWorkers" at bounding box center [506, 168] width 57 height 12
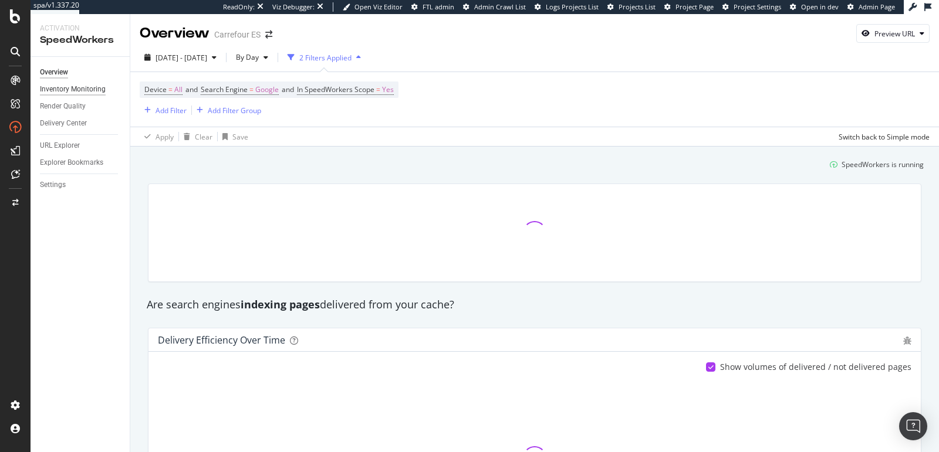
click at [56, 91] on div "Inventory Monitoring" at bounding box center [73, 89] width 66 height 12
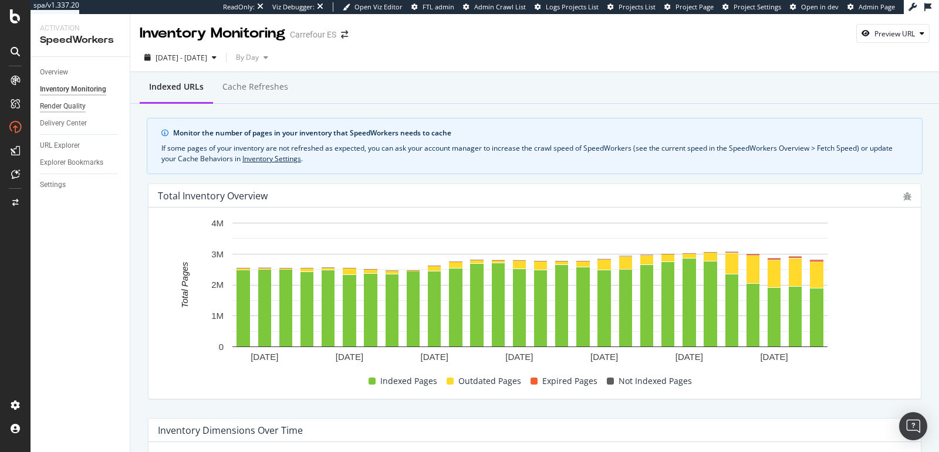
click at [66, 109] on div "Render Quality" at bounding box center [63, 106] width 46 height 12
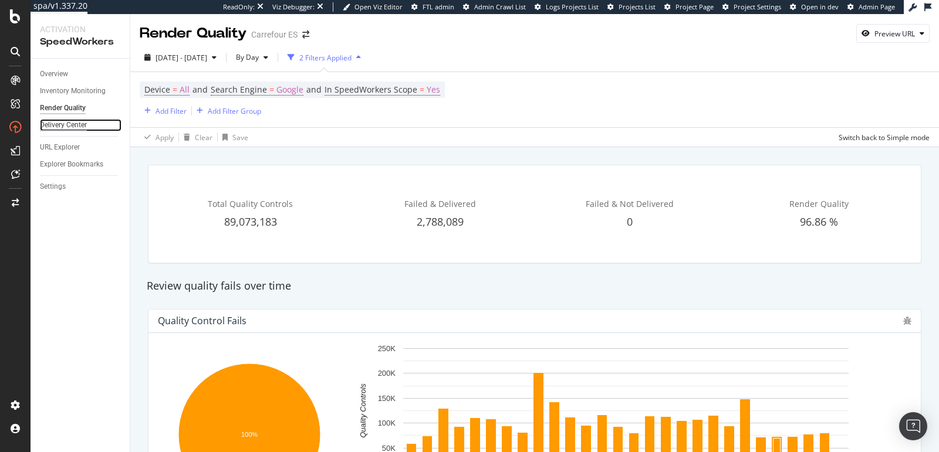
click at [70, 128] on div "Delivery Center" at bounding box center [63, 125] width 47 height 12
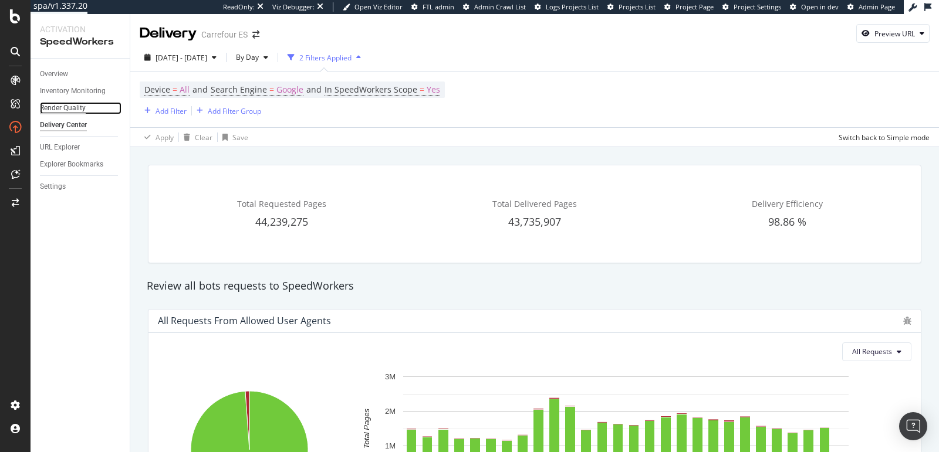
click at [78, 114] on div "Render Quality" at bounding box center [63, 108] width 46 height 12
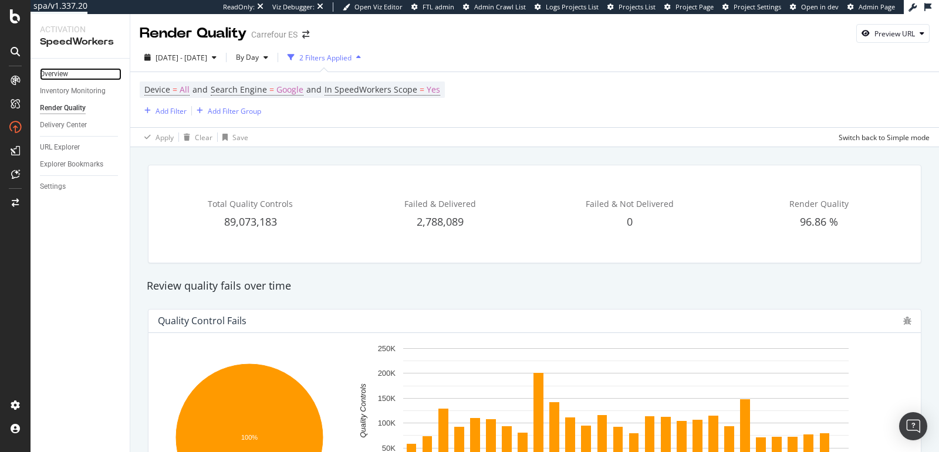
click at [72, 73] on link "Overview" at bounding box center [81, 74] width 82 height 12
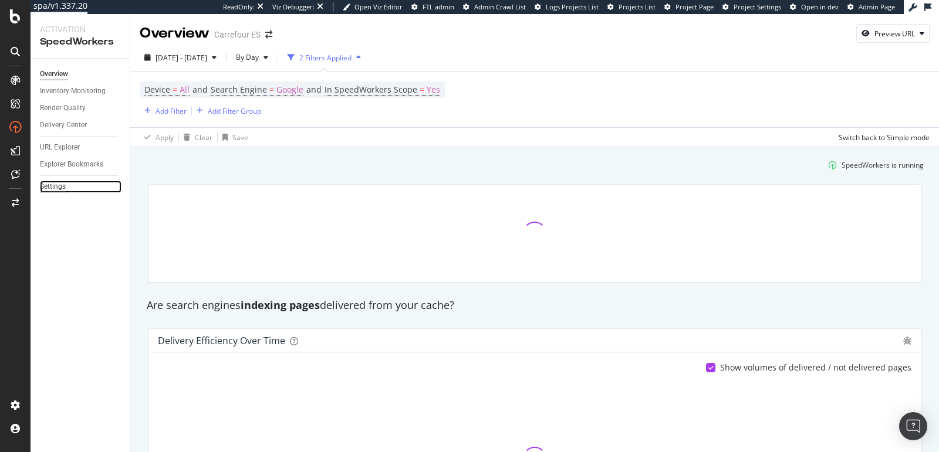
click at [52, 192] on div "Settings" at bounding box center [53, 187] width 26 height 12
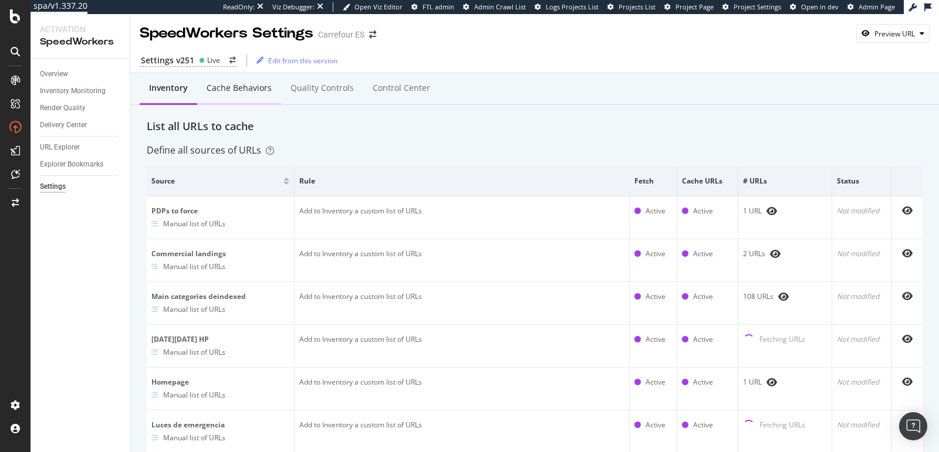
click at [241, 90] on div "Cache behaviors" at bounding box center [239, 88] width 65 height 12
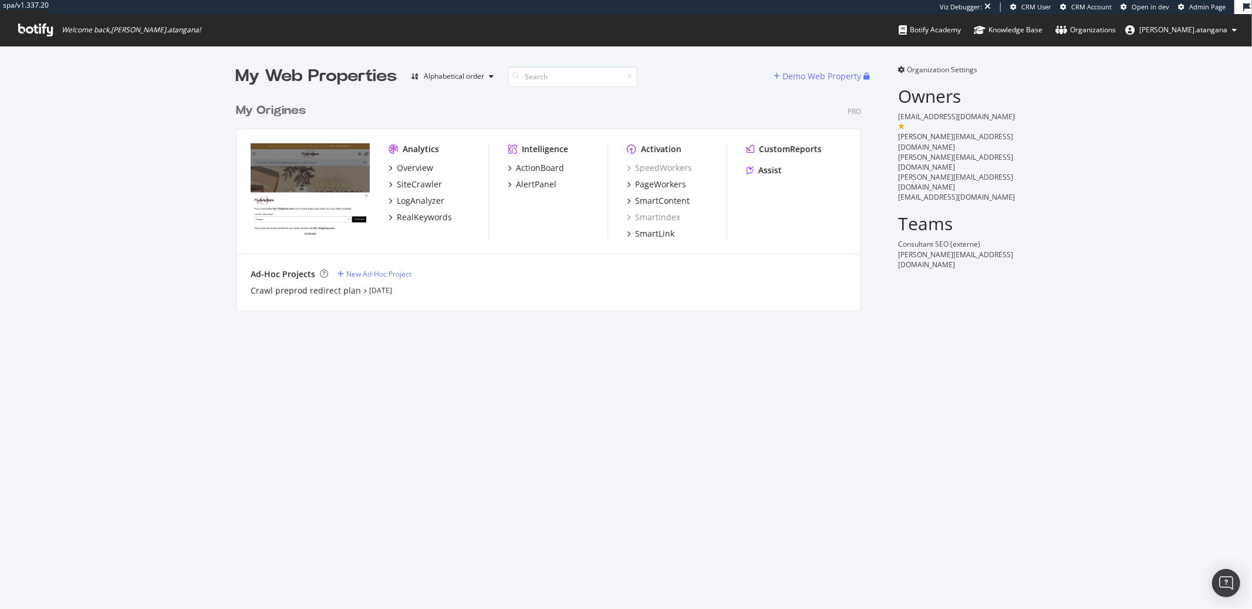
scroll to position [212, 624]
click at [950, 72] on span "Organization Settings" at bounding box center [942, 70] width 70 height 10
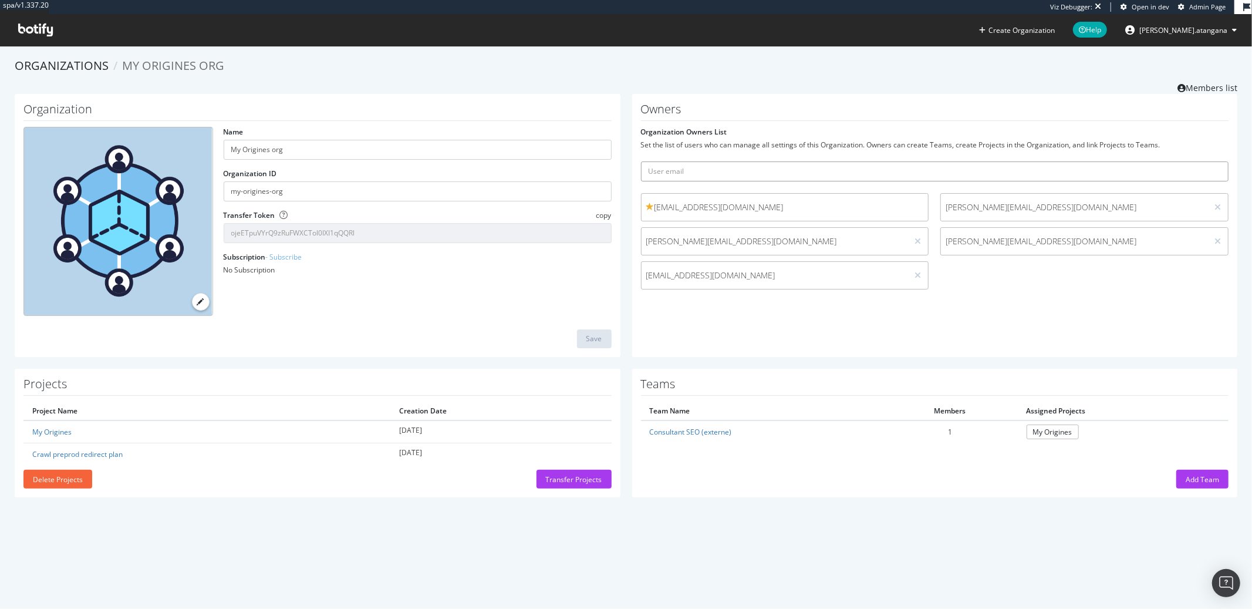
click at [712, 174] on input "text" at bounding box center [935, 171] width 588 height 20
paste input "myorigines-notifs-sfcc@ecocealafabrique.com"
type input "myorigines-notifs-sfcc@ecocealafabrique.com"
click at [1215, 174] on icon "submit" at bounding box center [1219, 171] width 8 height 6
